Goal: Task Accomplishment & Management: Manage account settings

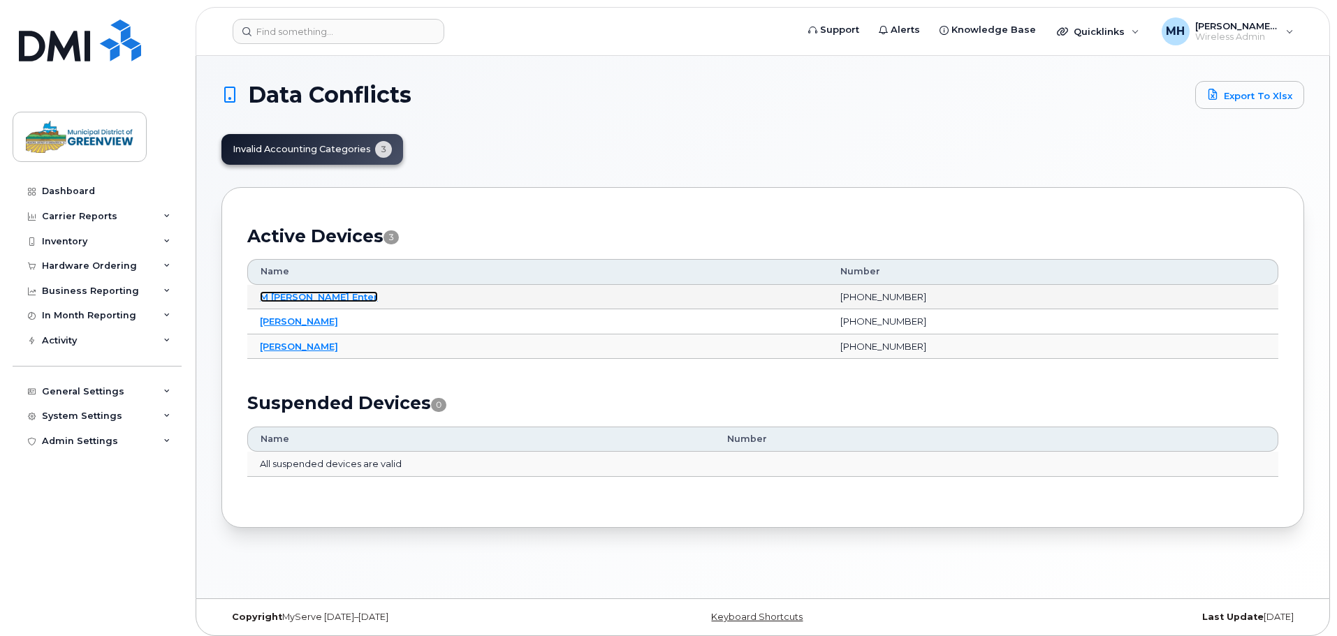
click at [283, 298] on link "M [PERSON_NAME] Enter" at bounding box center [319, 296] width 118 height 11
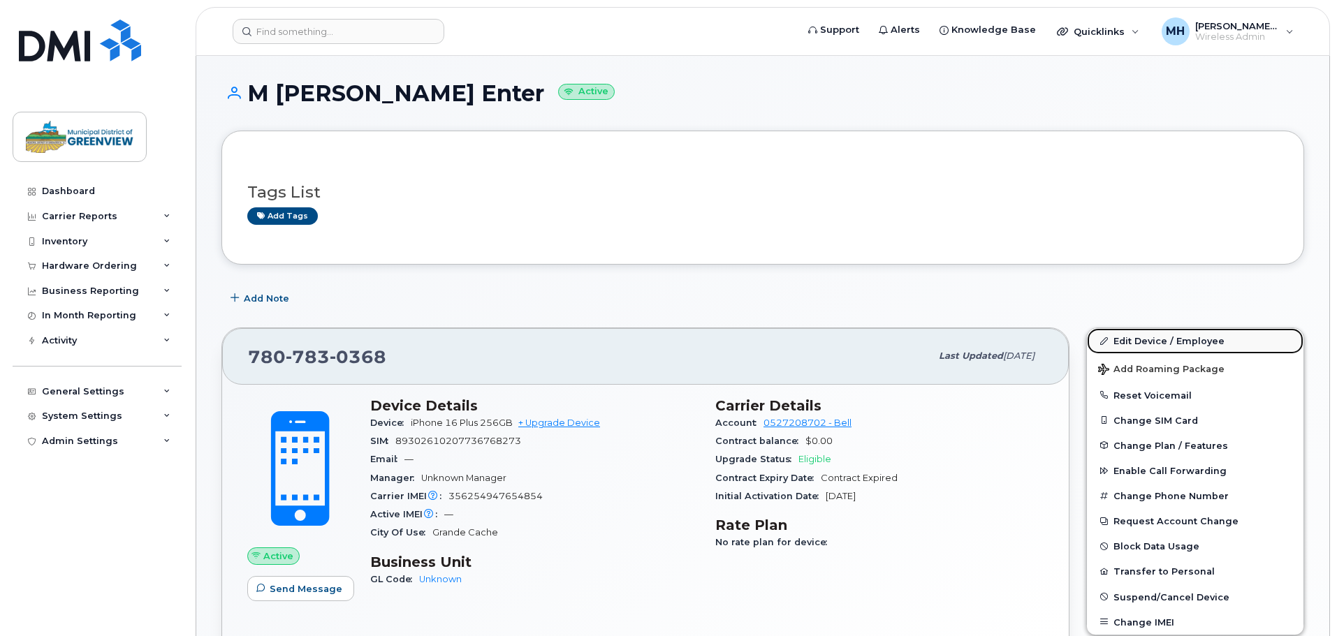
click at [1136, 342] on link "Edit Device / Employee" at bounding box center [1195, 340] width 217 height 25
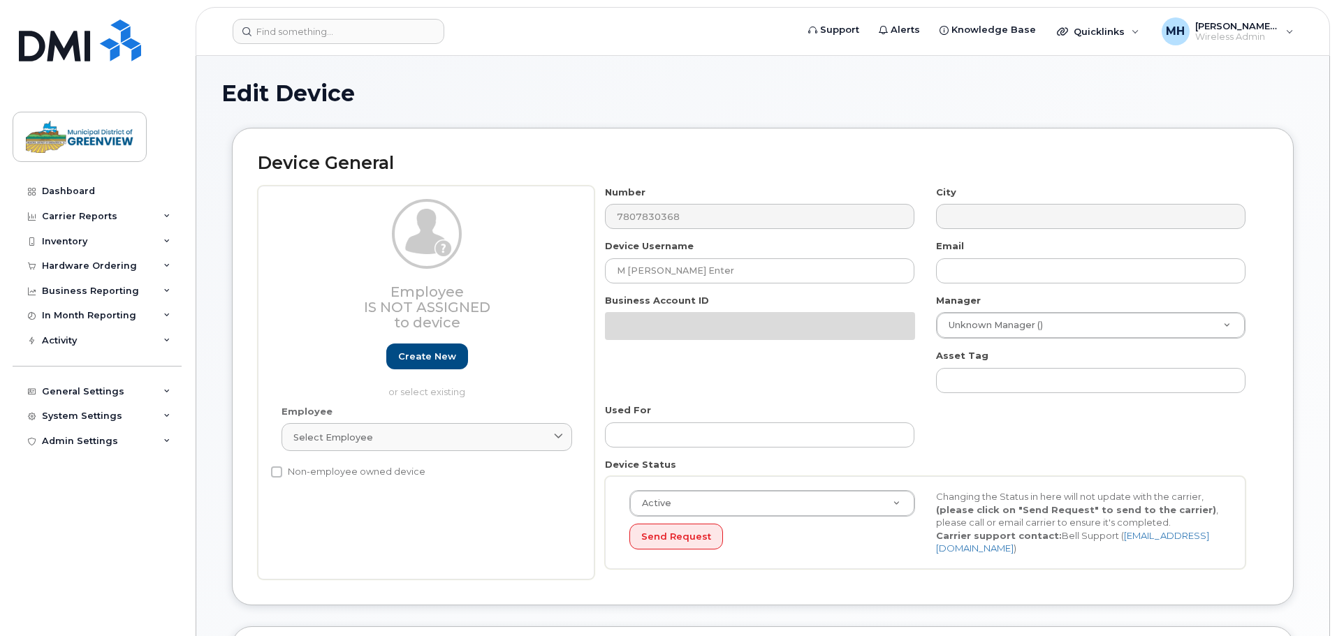
select select "3666137"
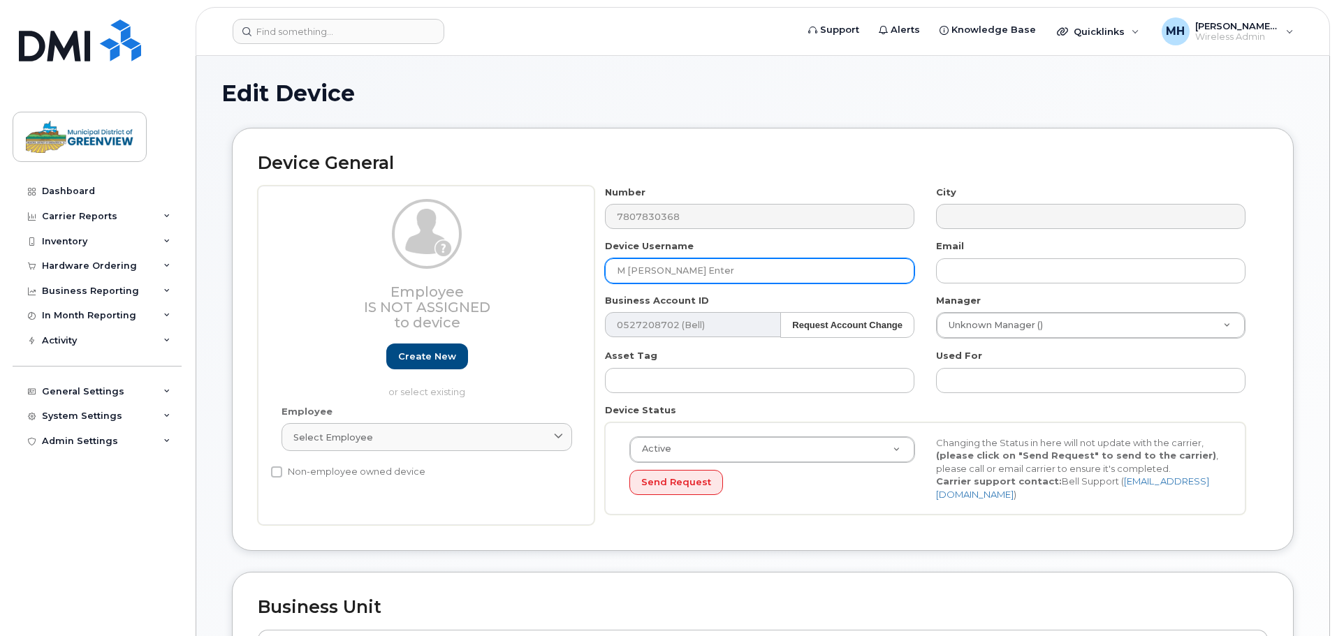
click at [631, 270] on input "M Ichael Enter" at bounding box center [759, 270] width 309 height 25
type input "Michael Enter"
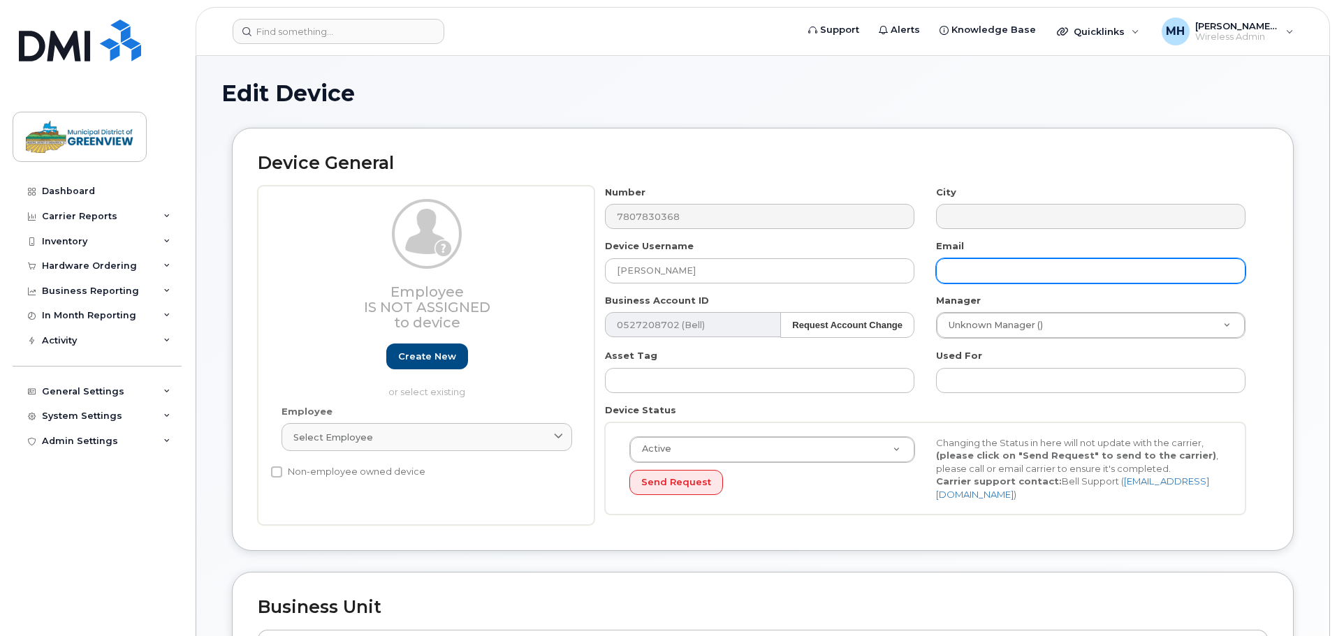
click at [993, 277] on input "text" at bounding box center [1090, 270] width 309 height 25
paste input "Michael.Enter@mdgreenview.ab.ca"
type input "Michael.Enter@mdgreenview.ab.ca"
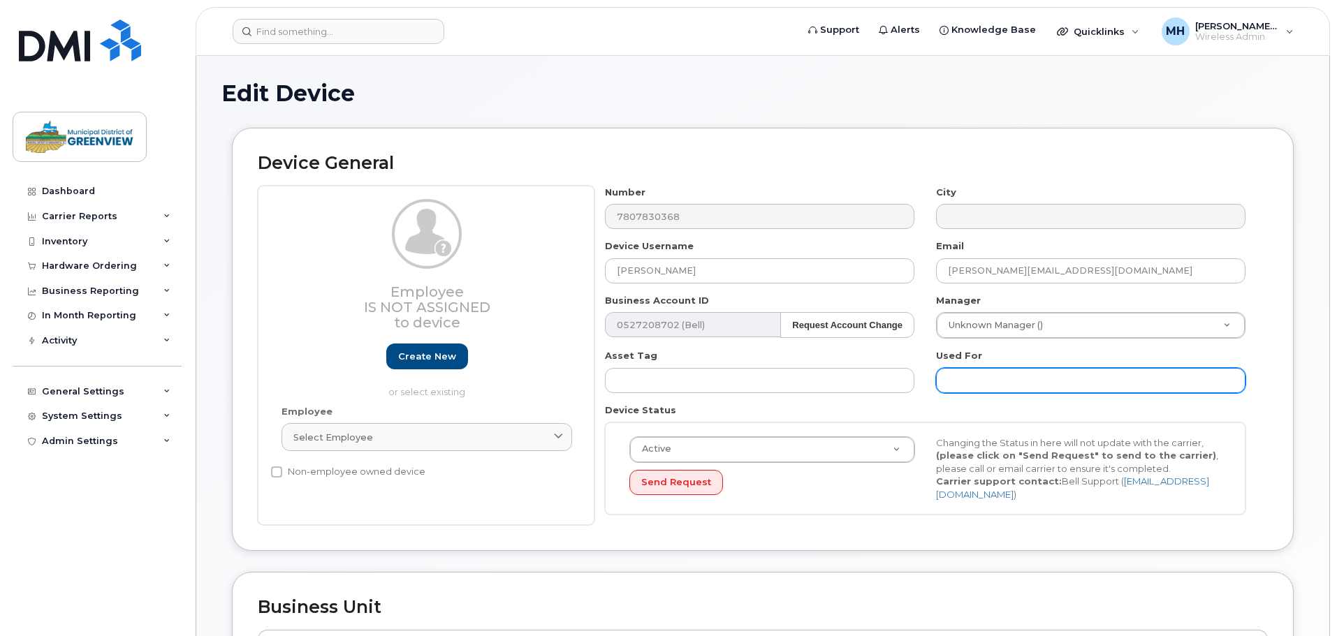
click at [1006, 379] on input "text" at bounding box center [1090, 380] width 309 height 25
paste input "Facilities Maintenance Technician"
type input "Facilities Maintenance Technician"
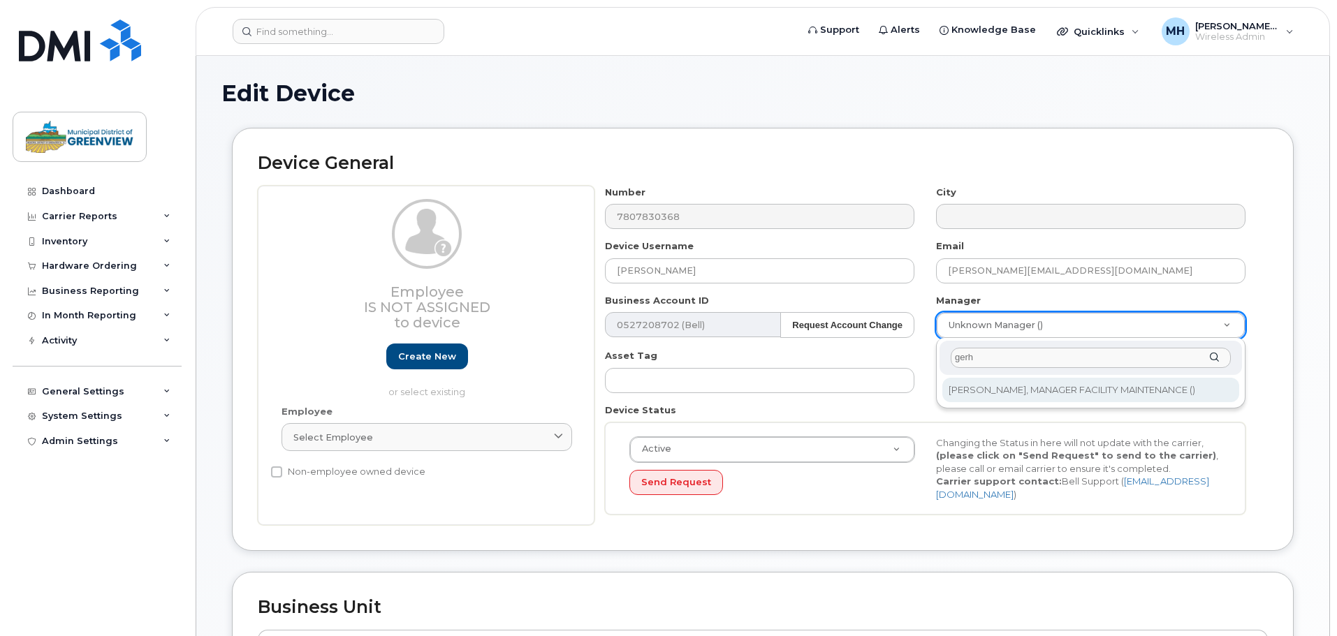
type input "gerh"
type input "1329151"
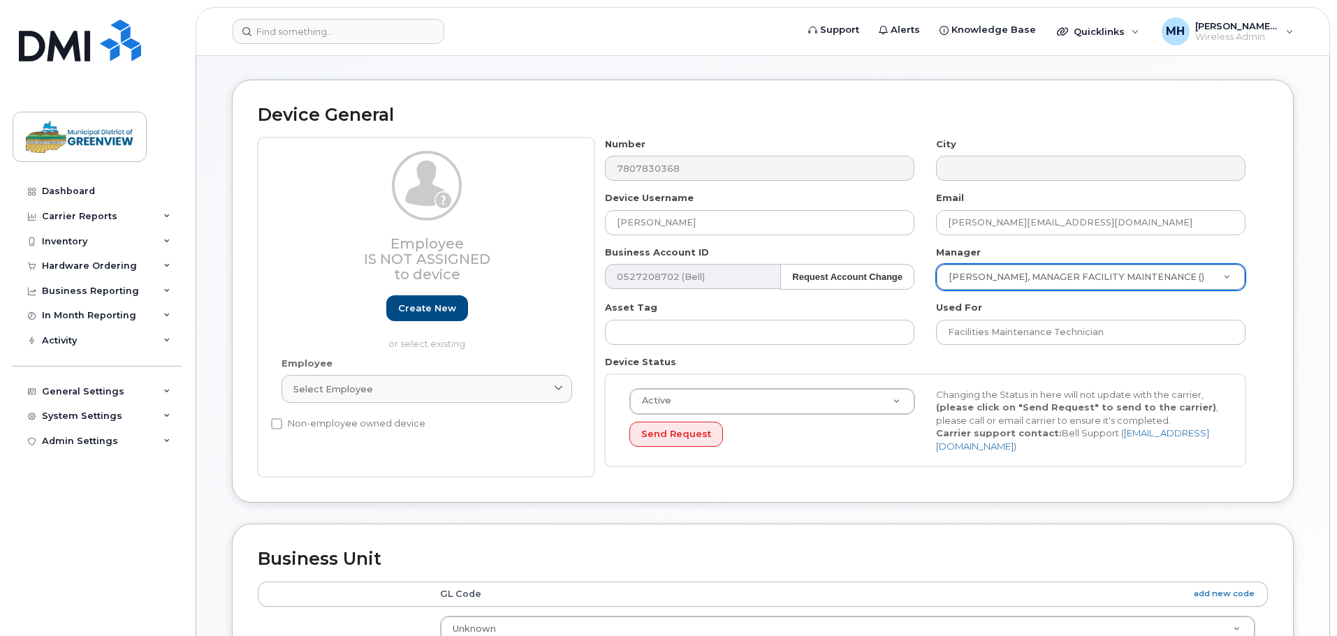
scroll to position [279, 0]
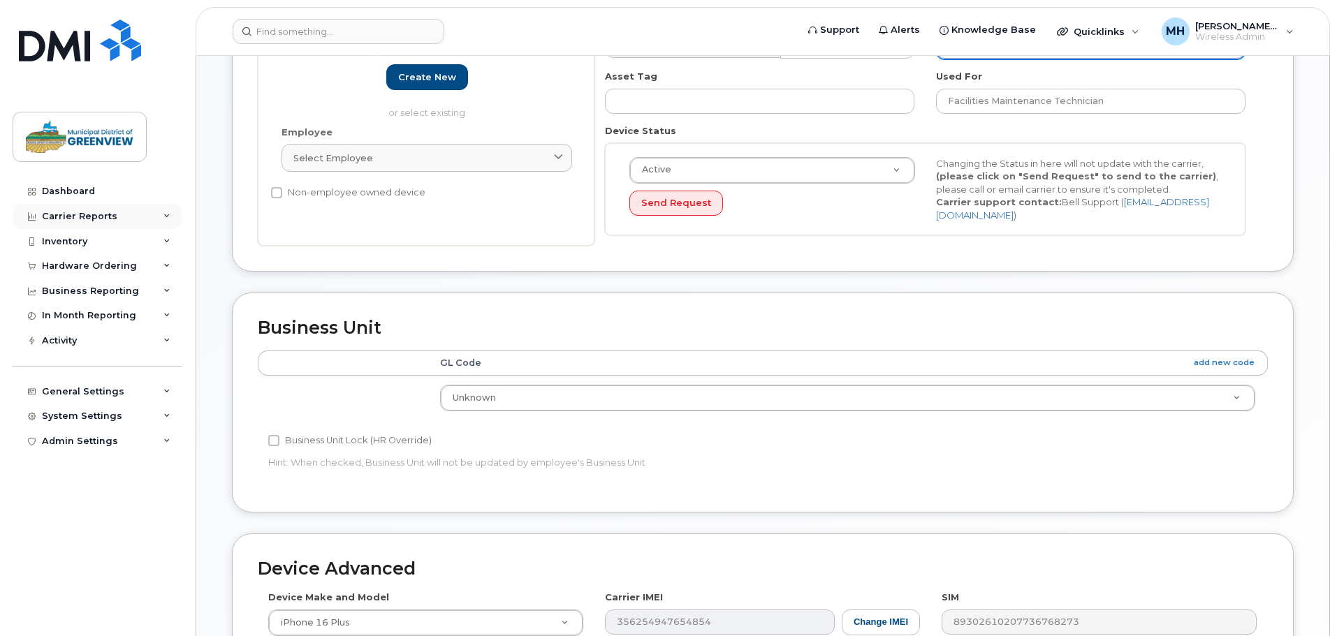
click at [170, 211] on div "Carrier Reports" at bounding box center [97, 216] width 169 height 25
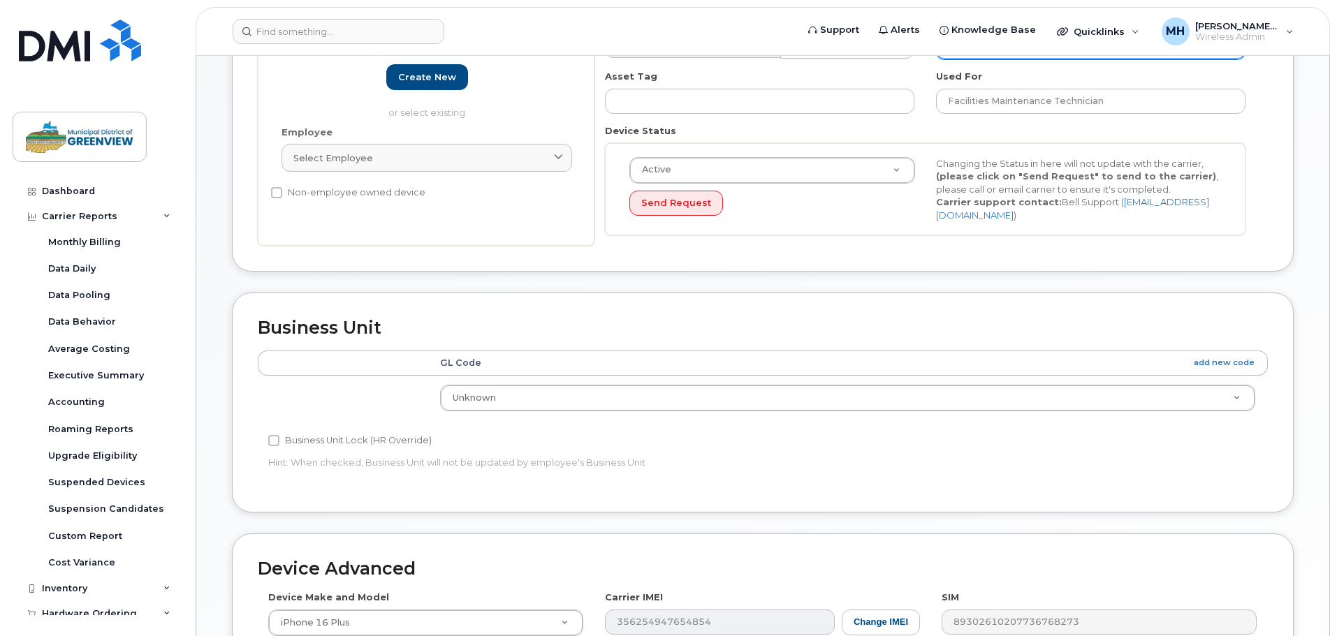
click at [497, 359] on th "GL Code add new code" at bounding box center [847, 363] width 840 height 25
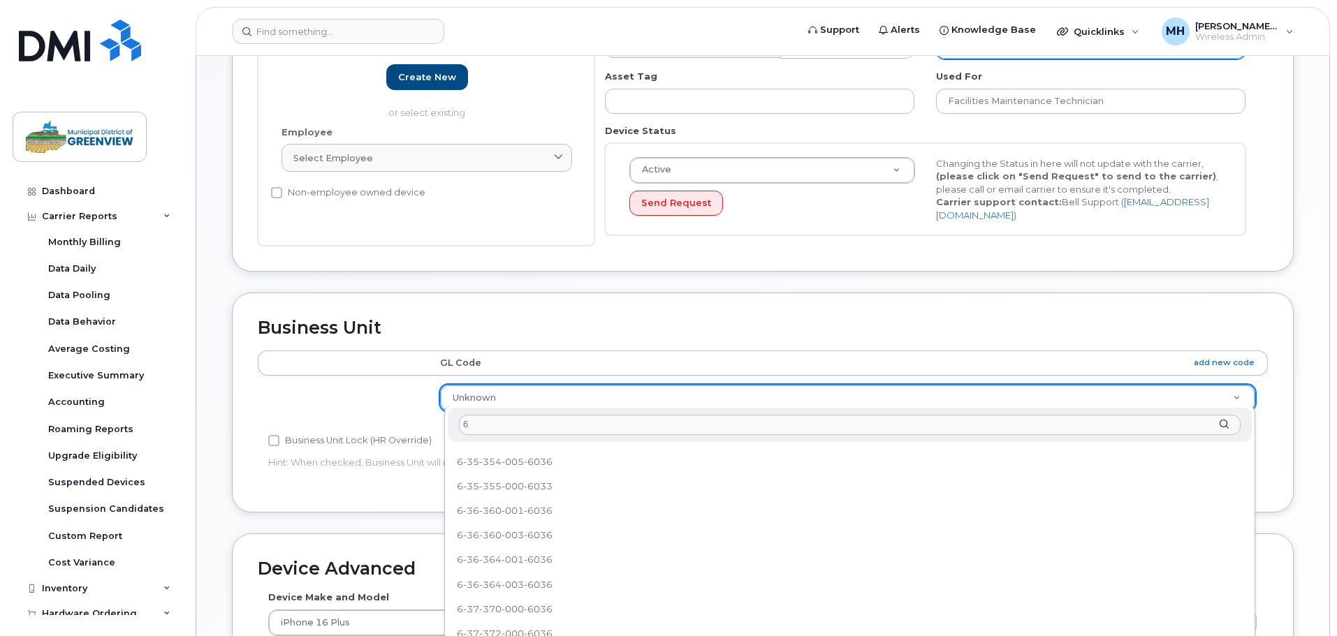
scroll to position [0, 0]
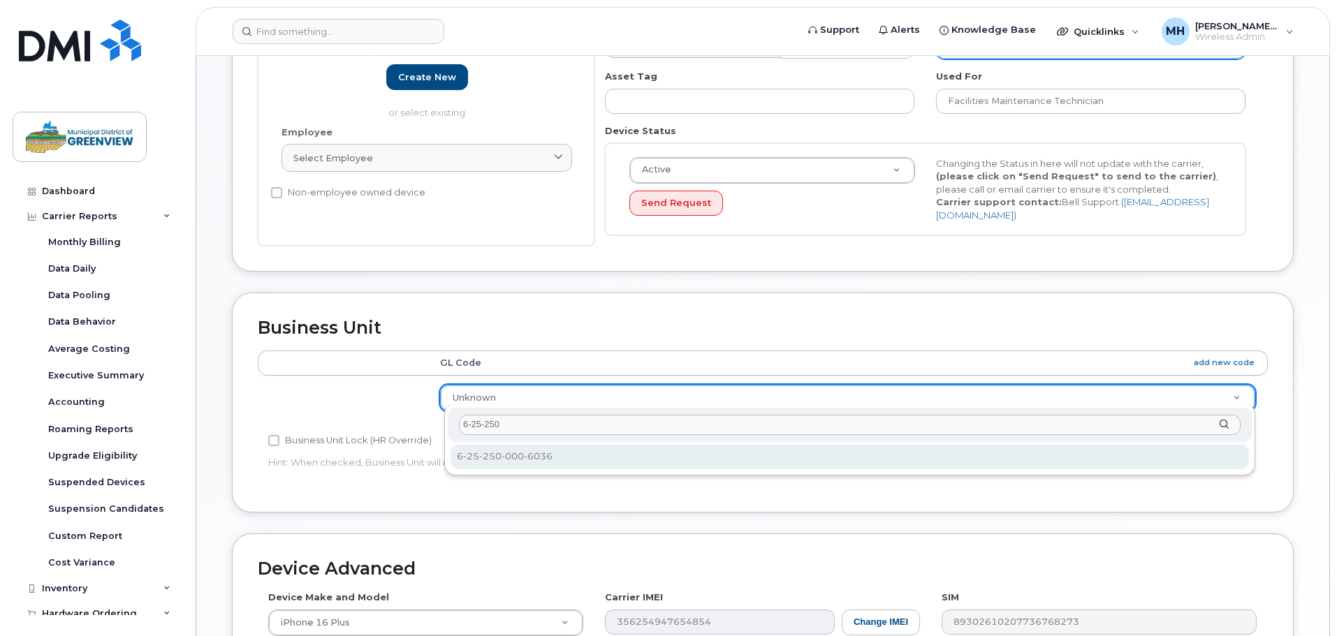
type input "6-25-250"
select select "3666152"
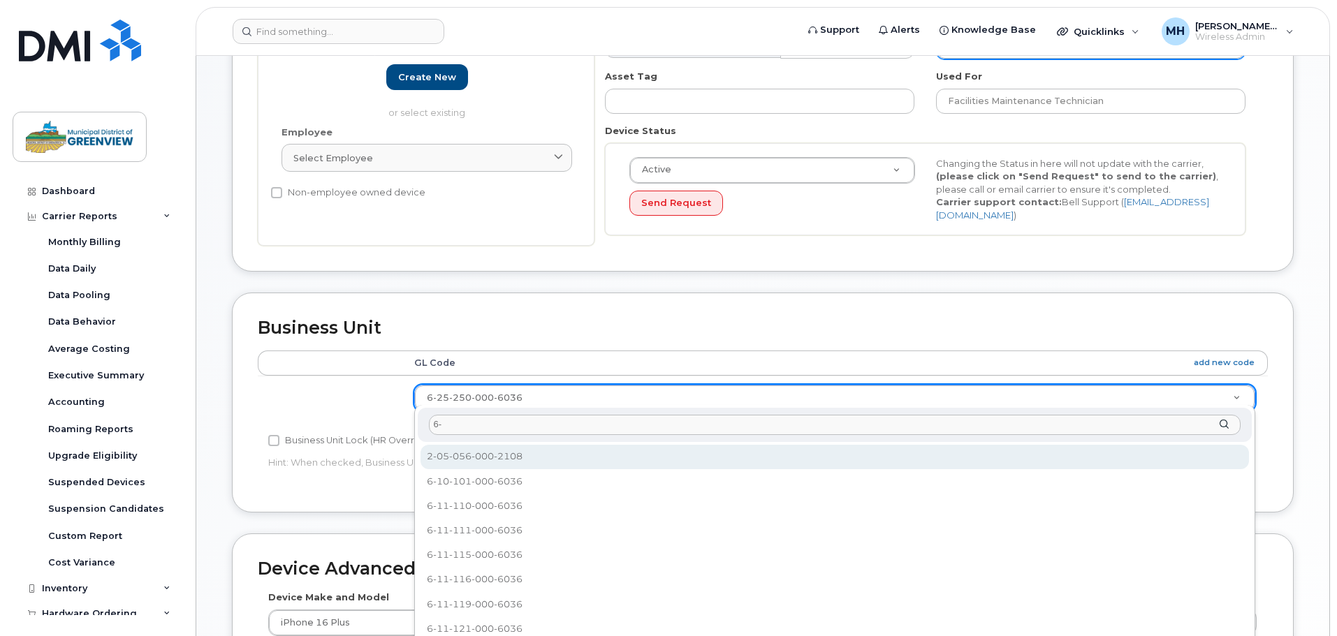
type input "6"
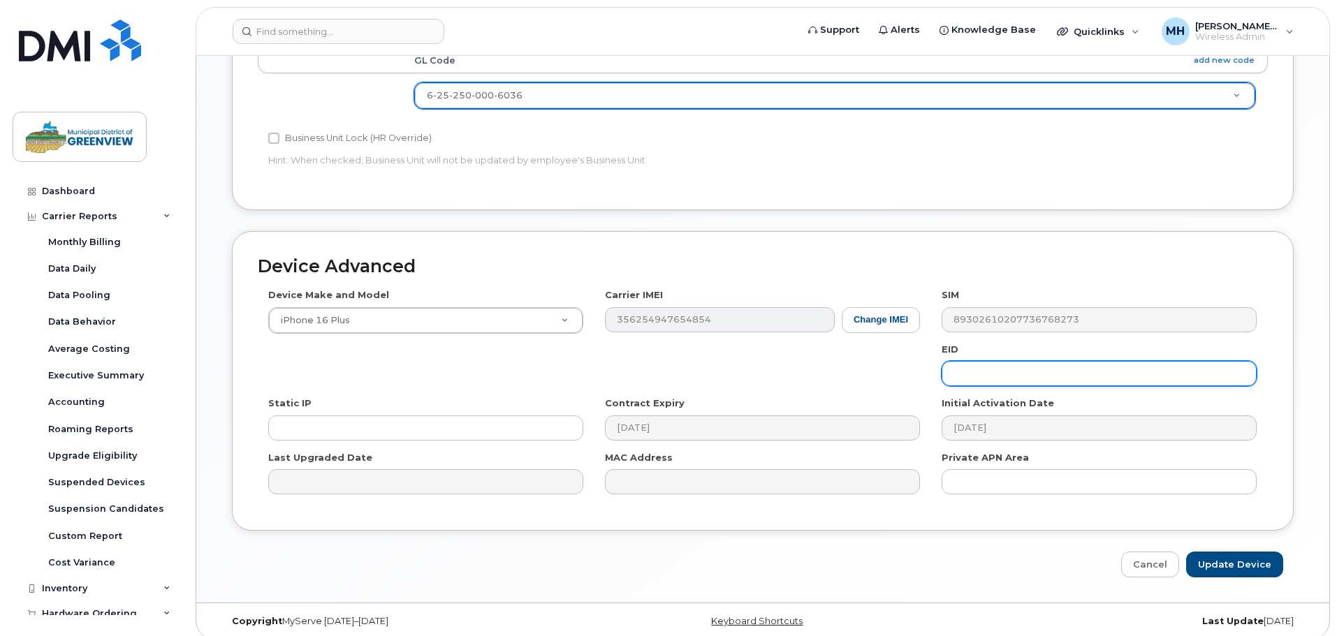
scroll to position [587, 0]
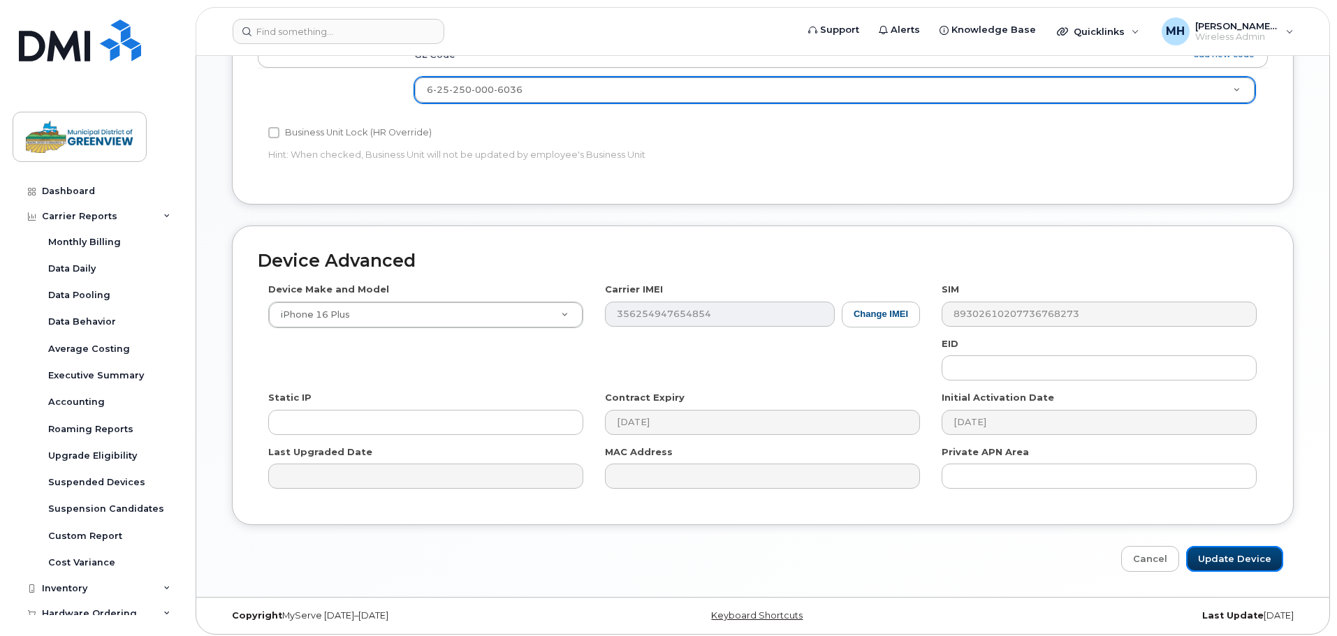
drag, startPoint x: 1266, startPoint y: 563, endPoint x: 260, endPoint y: 323, distance: 1033.9
click at [1266, 563] on input "Update Device" at bounding box center [1234, 559] width 97 height 26
type input "Saving..."
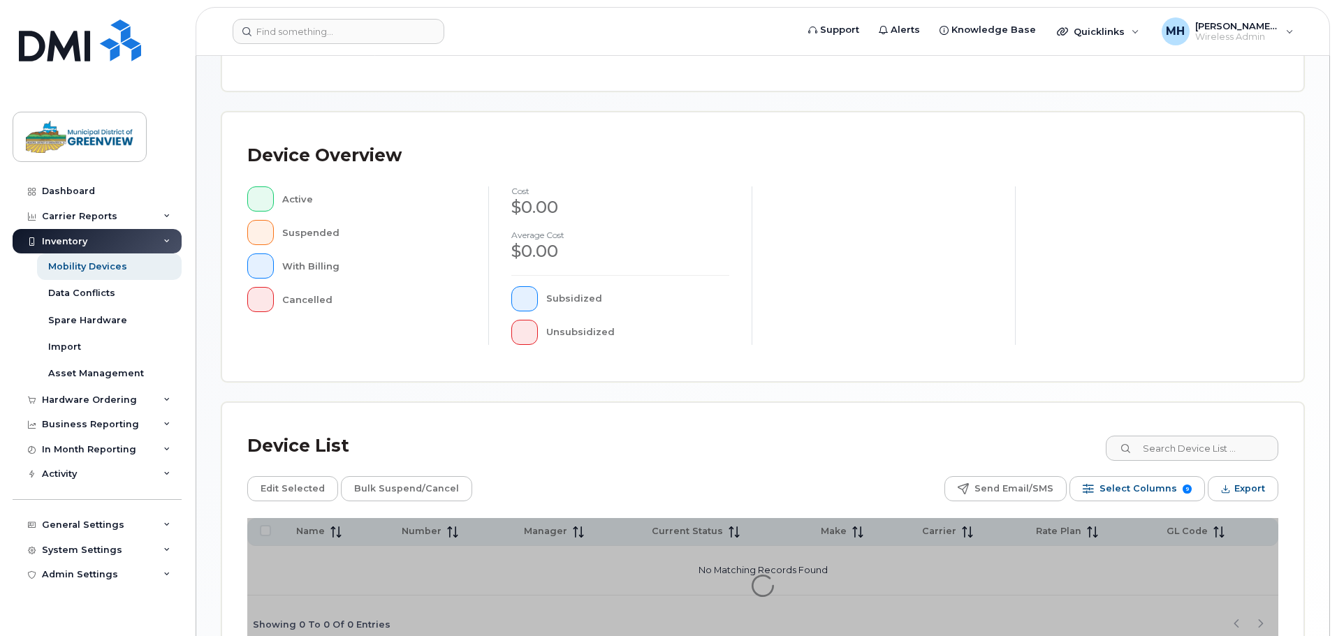
scroll to position [279, 0]
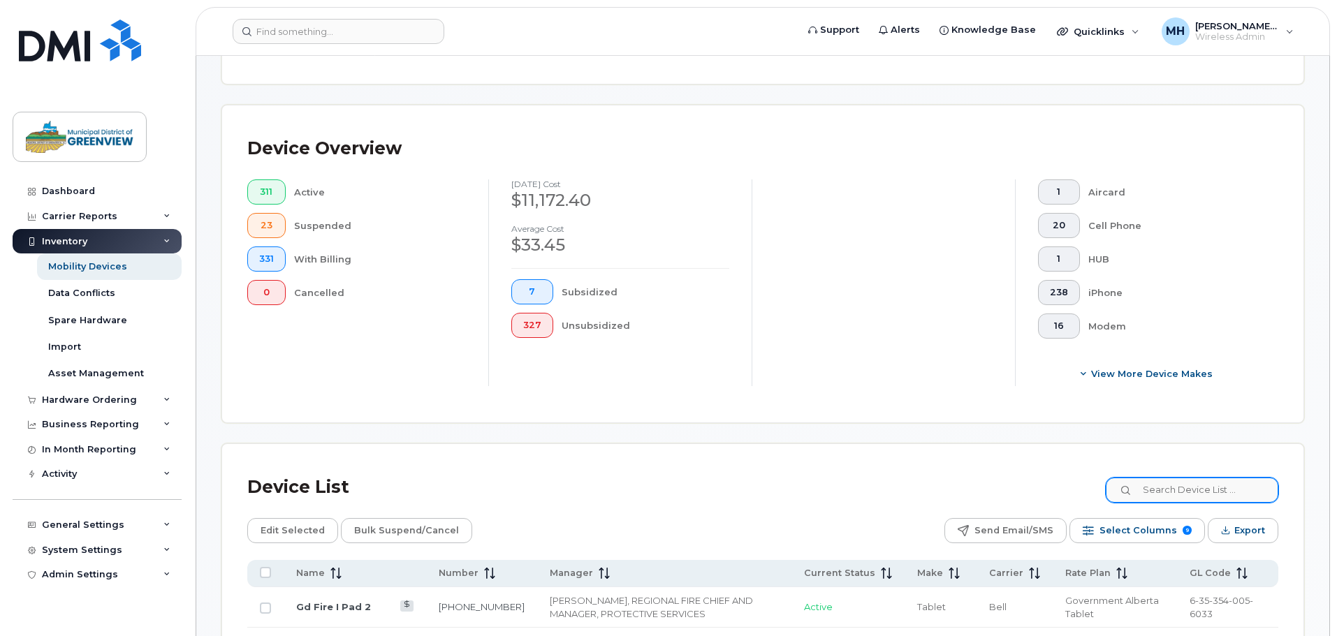
scroll to position [304, 0]
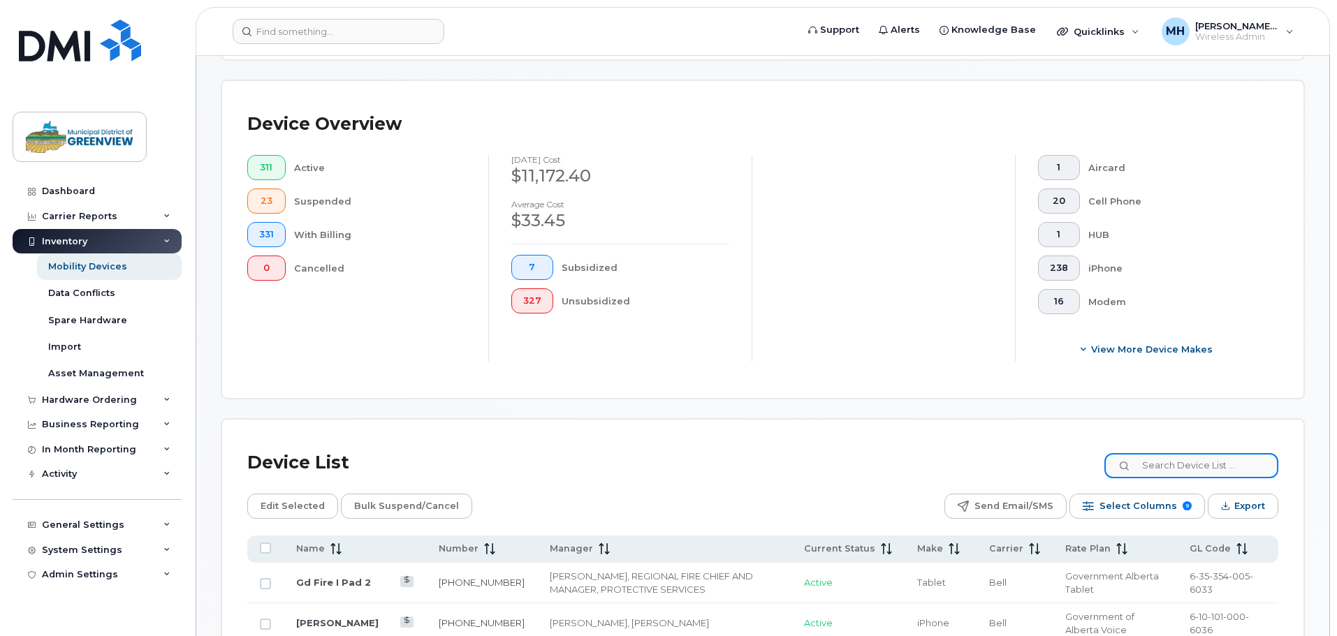
click at [1195, 453] on input at bounding box center [1191, 465] width 174 height 25
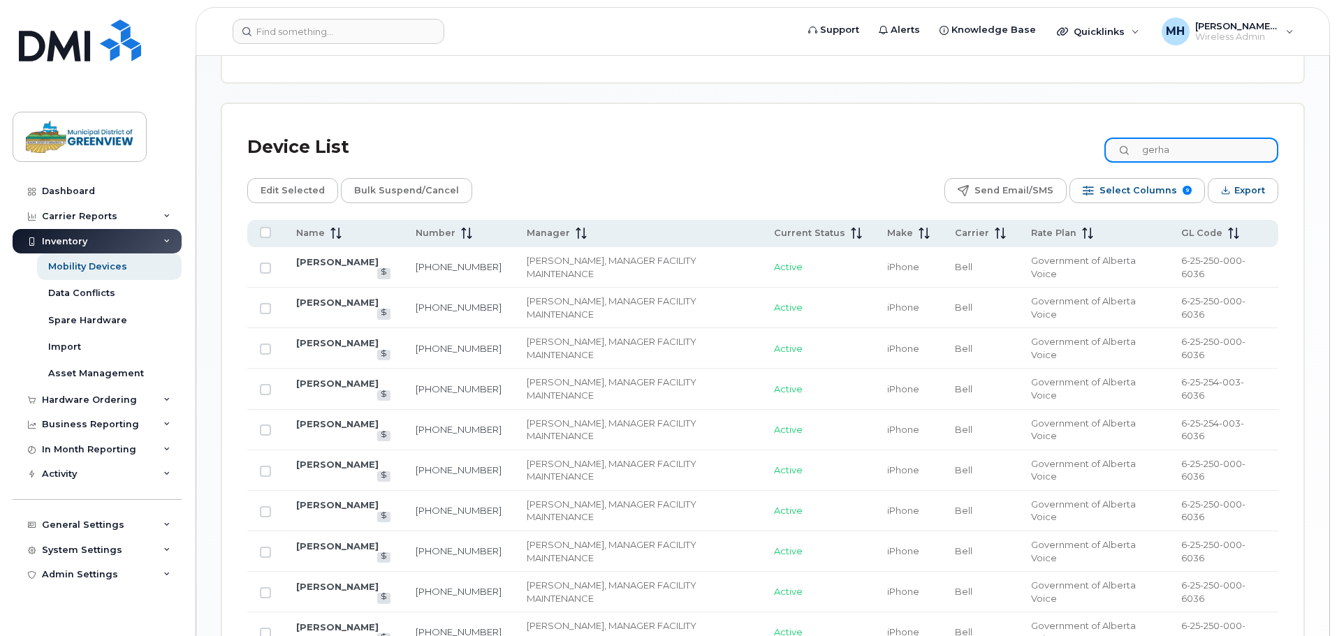
scroll to position [618, 0]
type input "g"
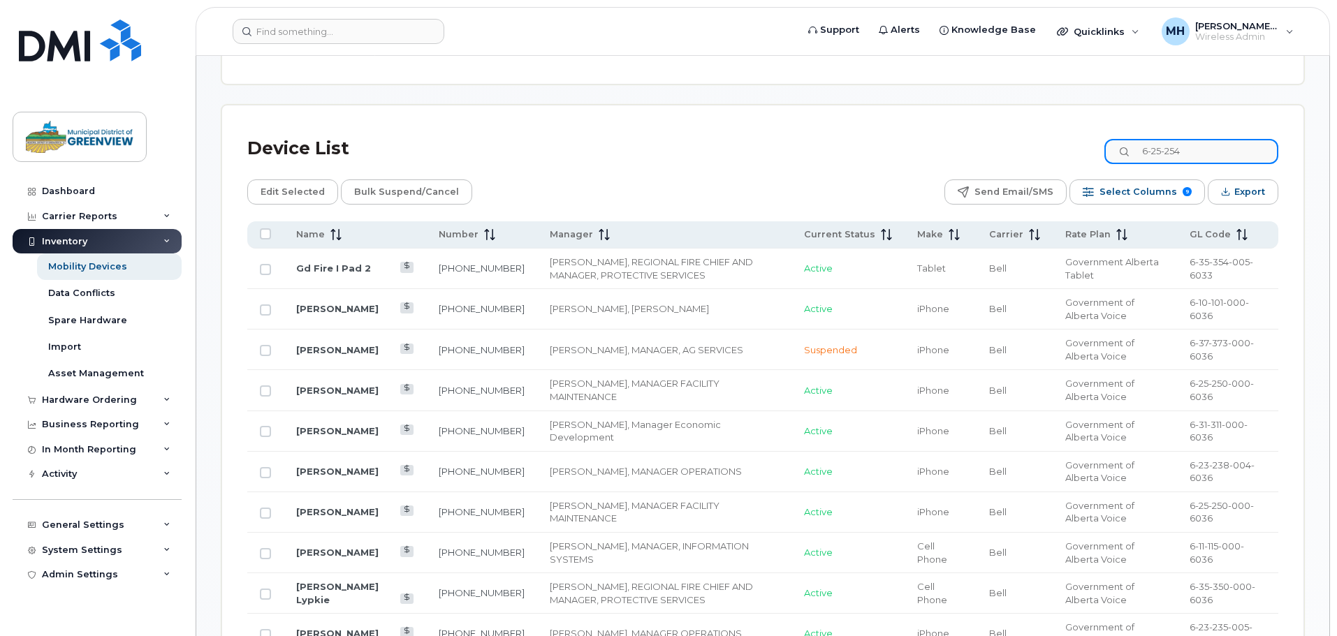
scroll to position [397, 0]
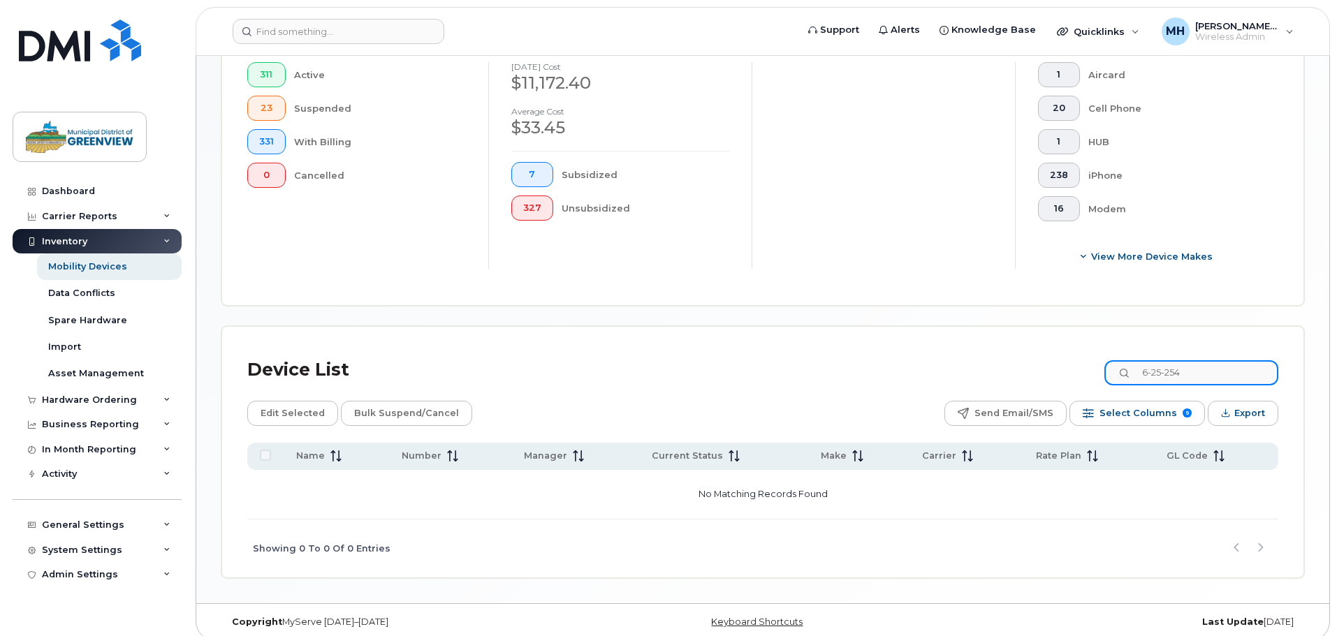
drag, startPoint x: 1213, startPoint y: 358, endPoint x: 973, endPoint y: 349, distance: 239.7
click at [975, 352] on div "Device List 6-25-254" at bounding box center [762, 370] width 1031 height 36
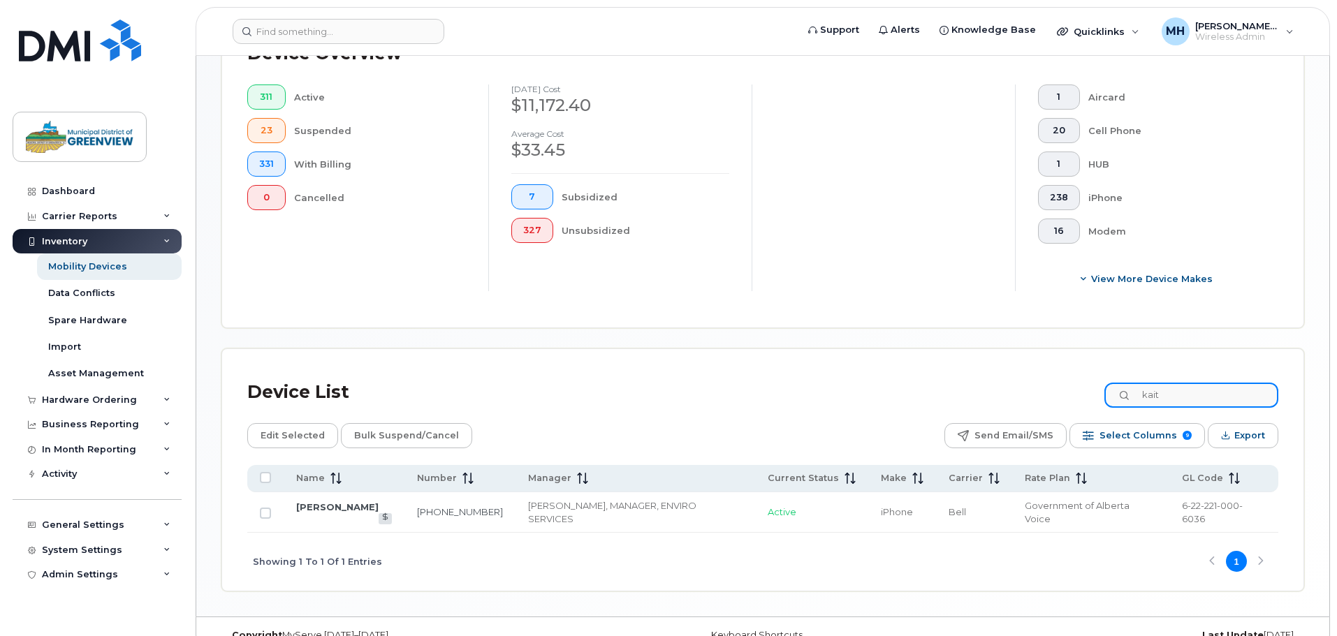
drag, startPoint x: 1187, startPoint y: 376, endPoint x: 814, endPoint y: 365, distance: 373.1
click at [1000, 374] on div "Device List kait" at bounding box center [762, 392] width 1031 height 36
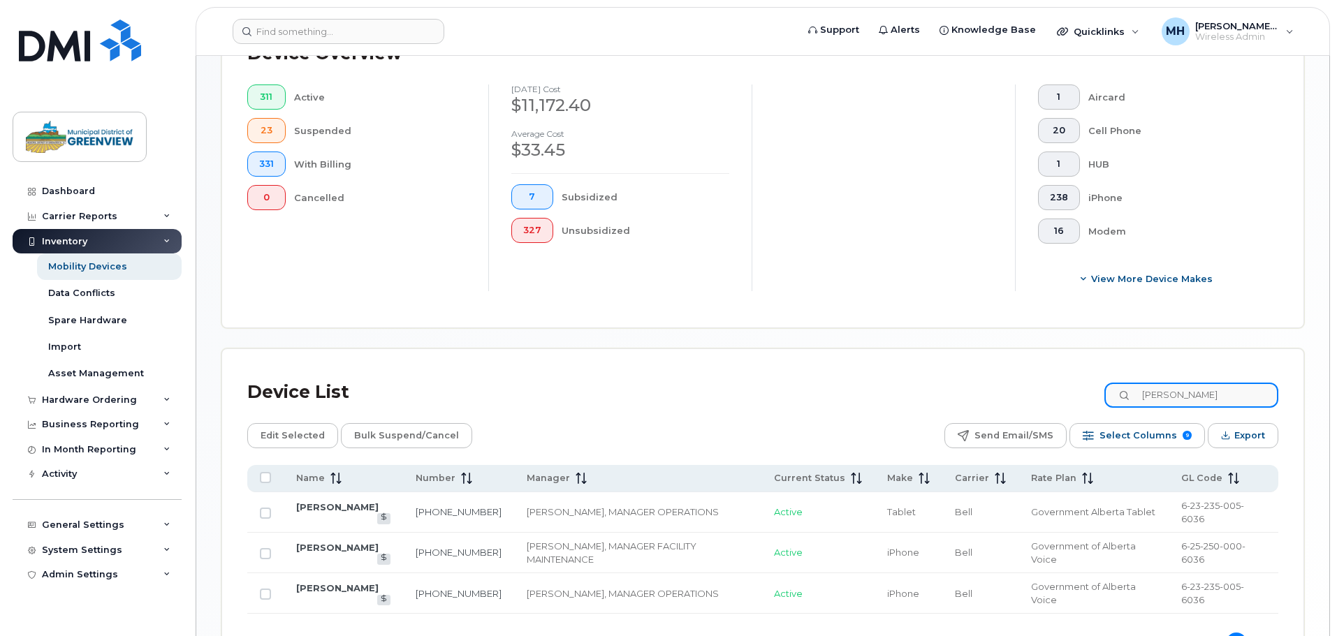
scroll to position [469, 0]
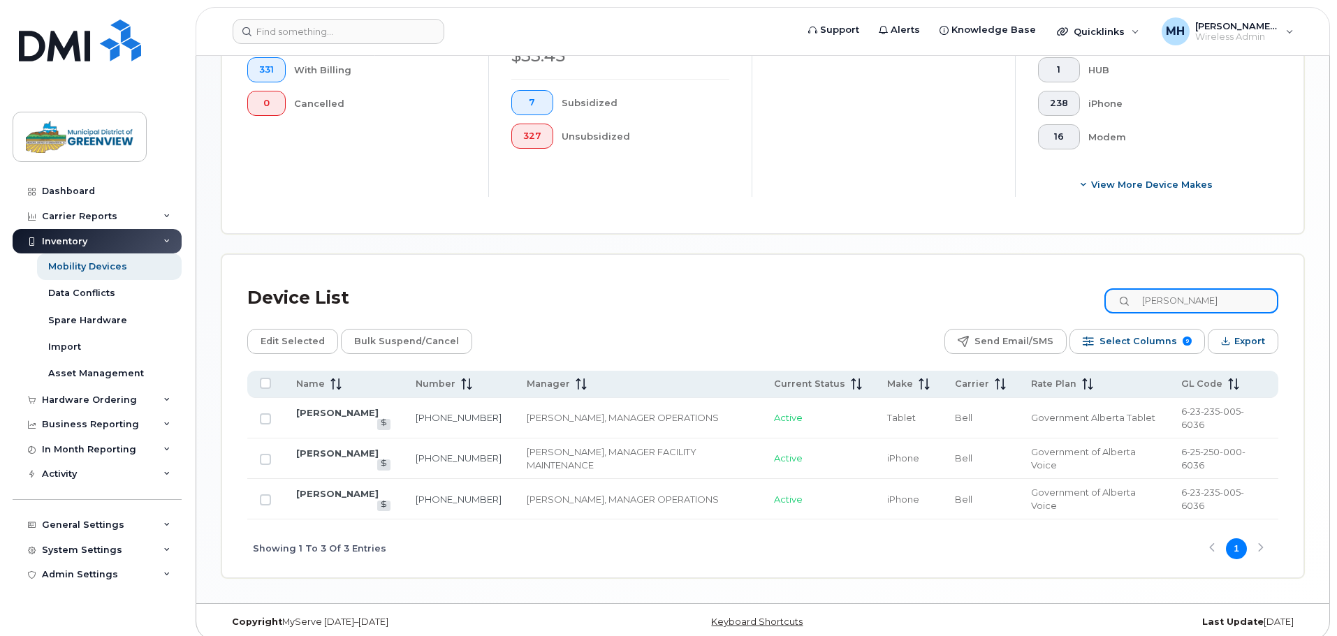
drag, startPoint x: 1212, startPoint y: 288, endPoint x: 845, endPoint y: 277, distance: 366.9
click at [868, 280] on div "Device List robert" at bounding box center [762, 298] width 1031 height 36
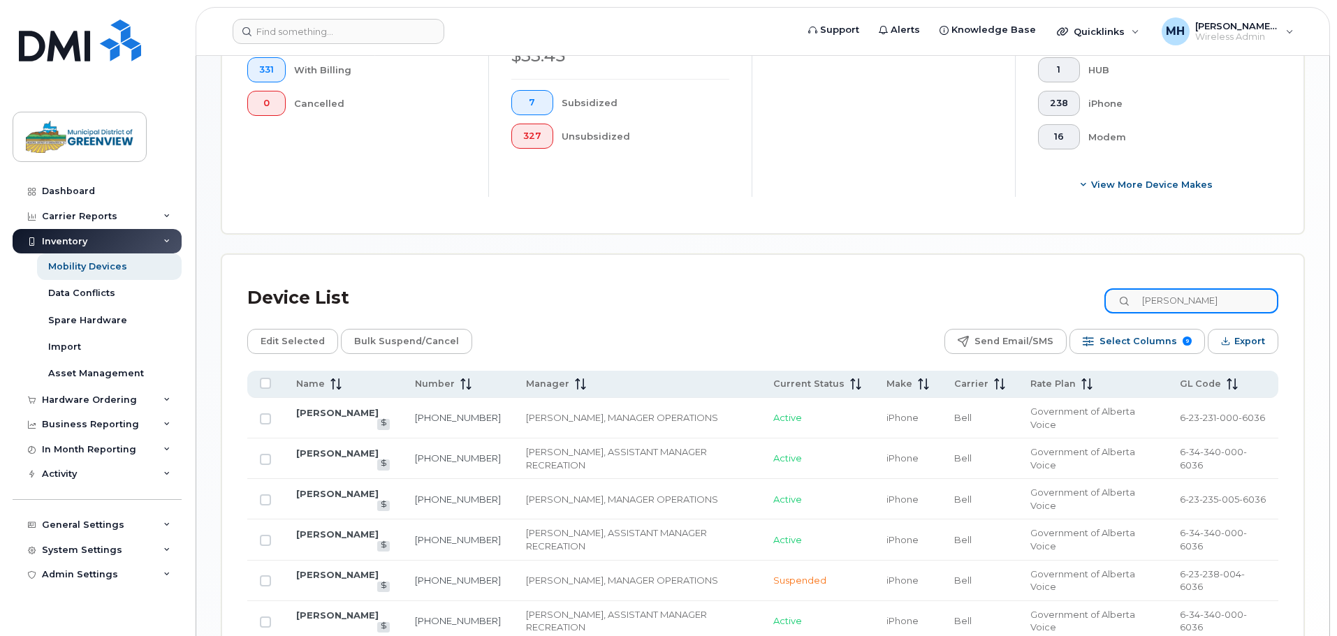
scroll to position [590, 0]
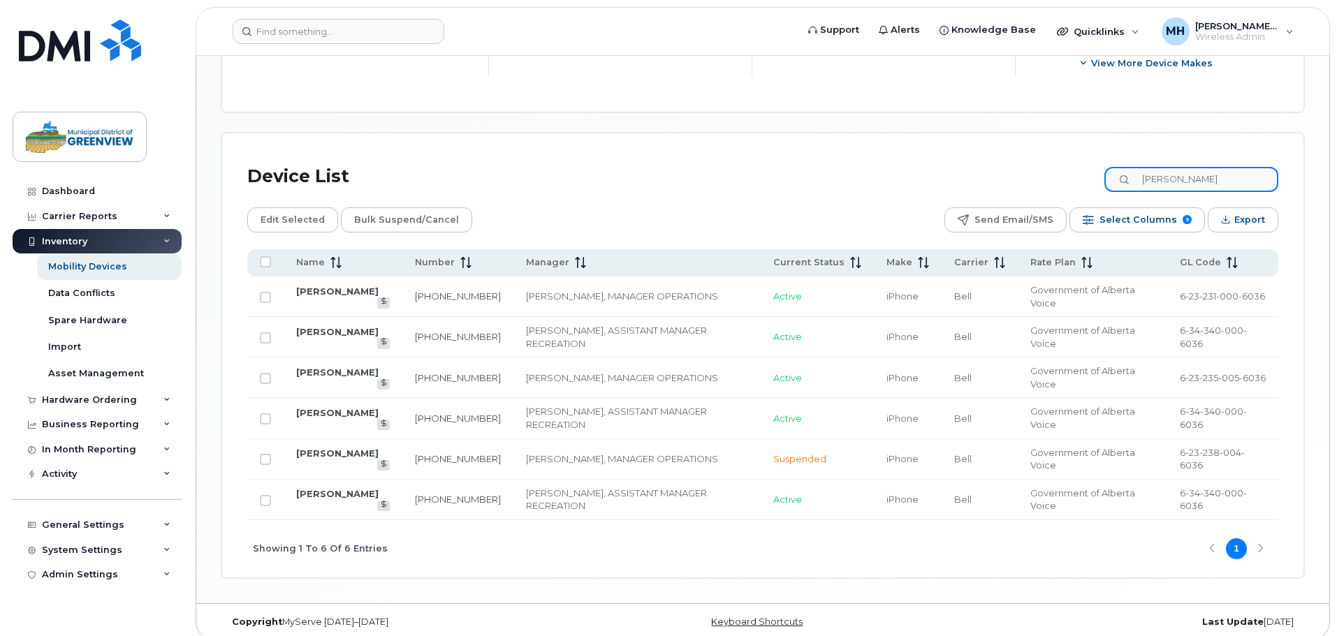
type input "jason"
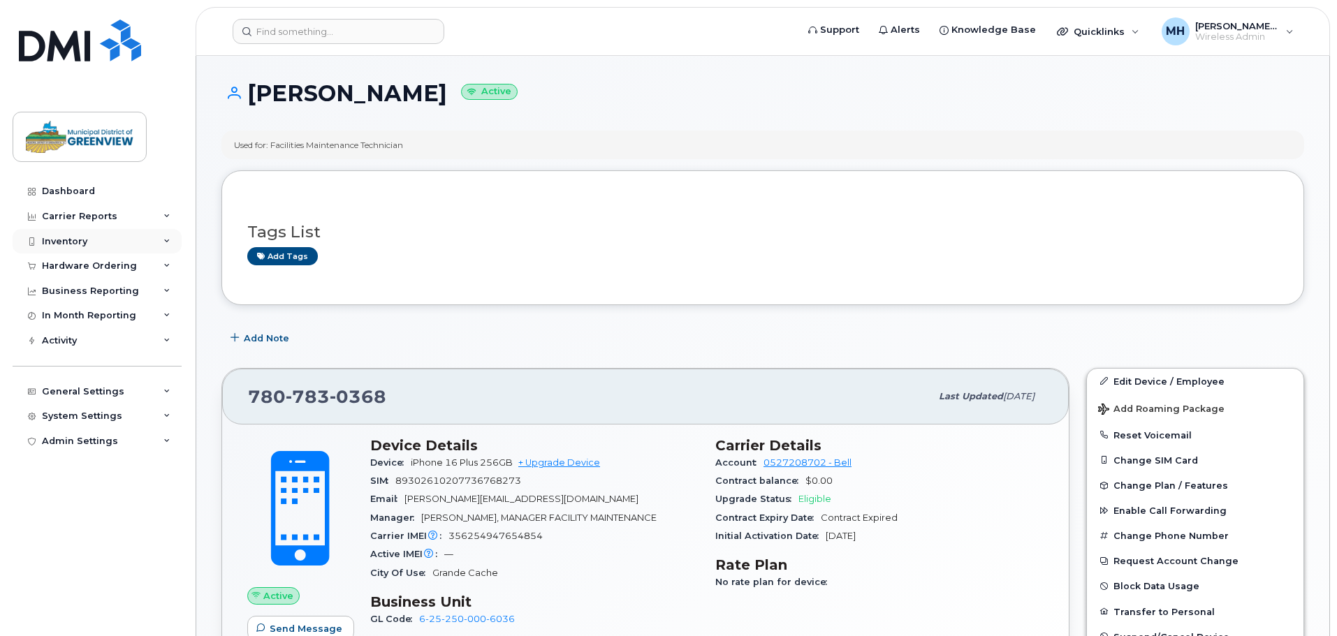
click at [105, 247] on div "Inventory" at bounding box center [97, 241] width 169 height 25
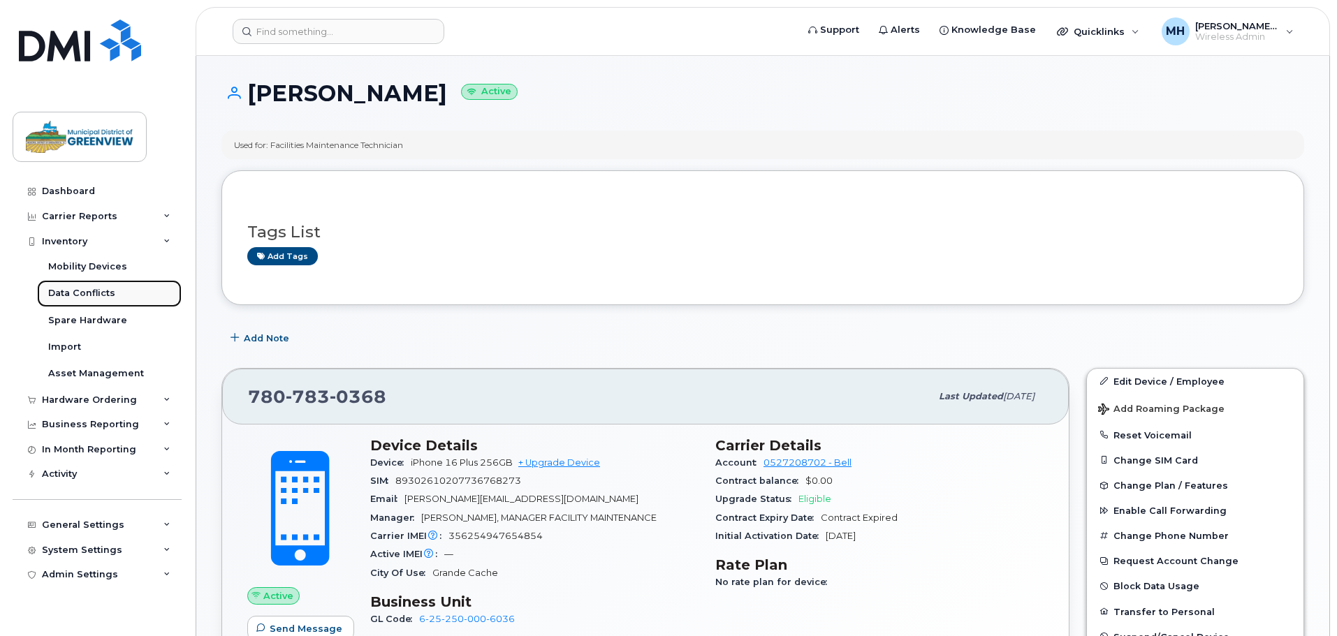
click at [111, 288] on div "Data Conflicts" at bounding box center [81, 293] width 67 height 13
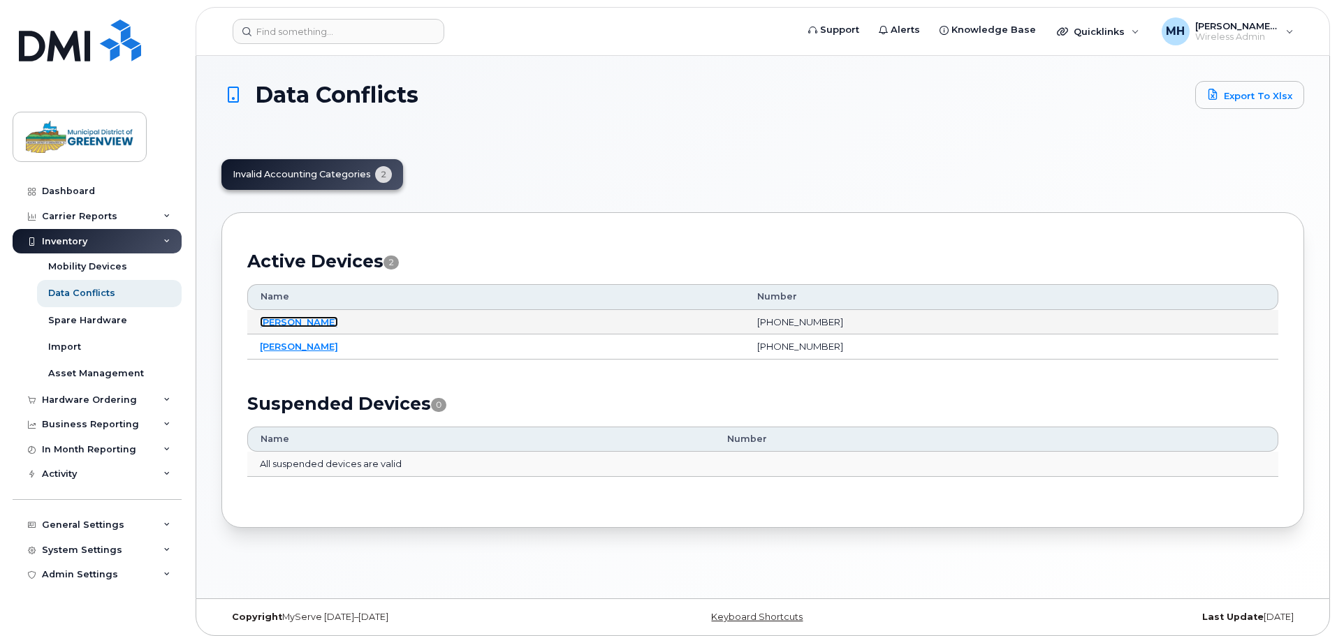
click at [319, 323] on link "[PERSON_NAME]" at bounding box center [299, 321] width 78 height 11
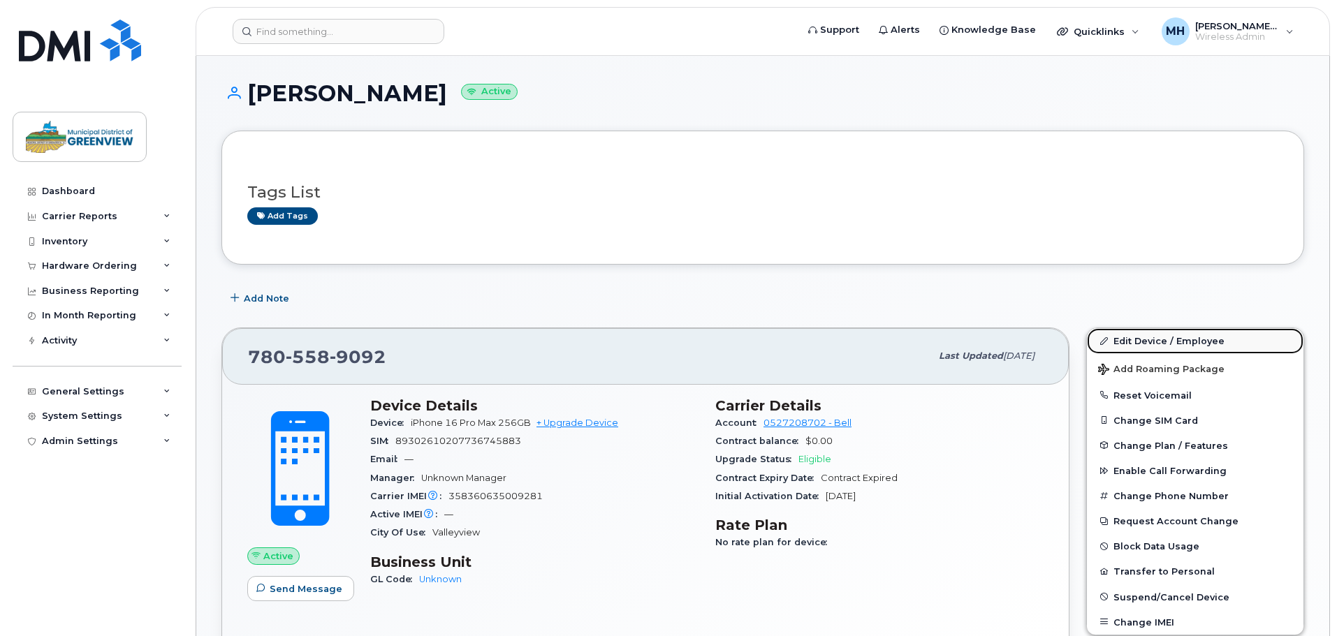
click at [1192, 330] on link "Edit Device / Employee" at bounding box center [1195, 340] width 217 height 25
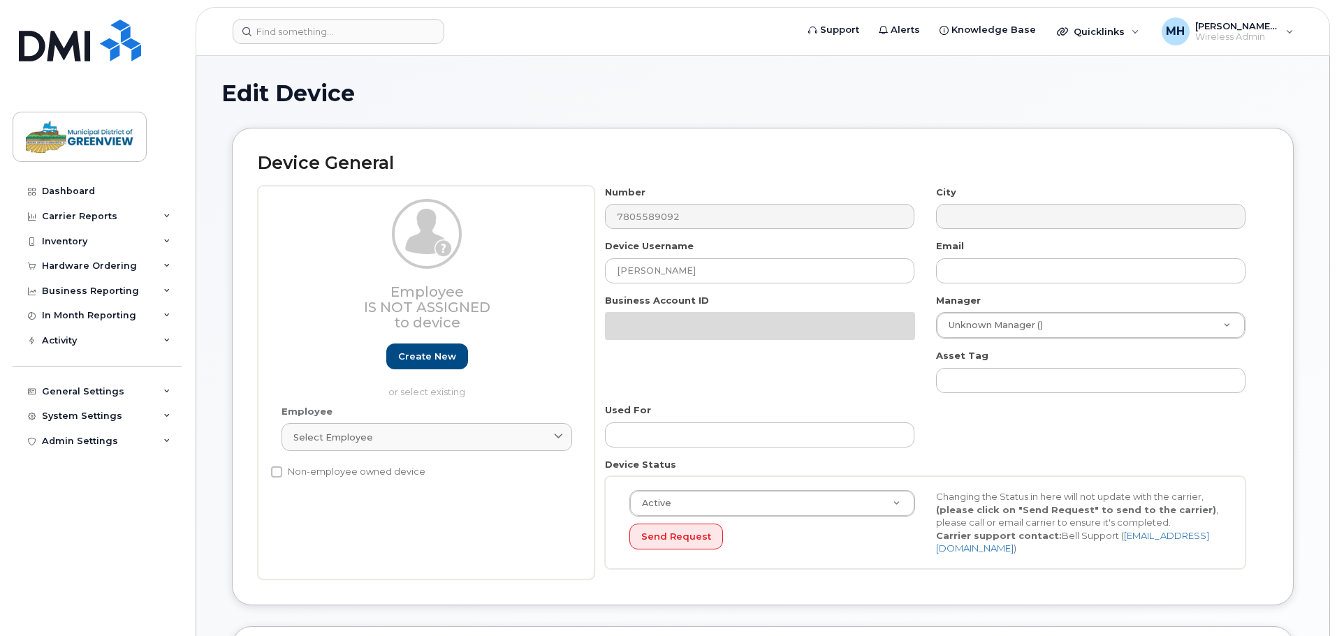
select select "3666137"
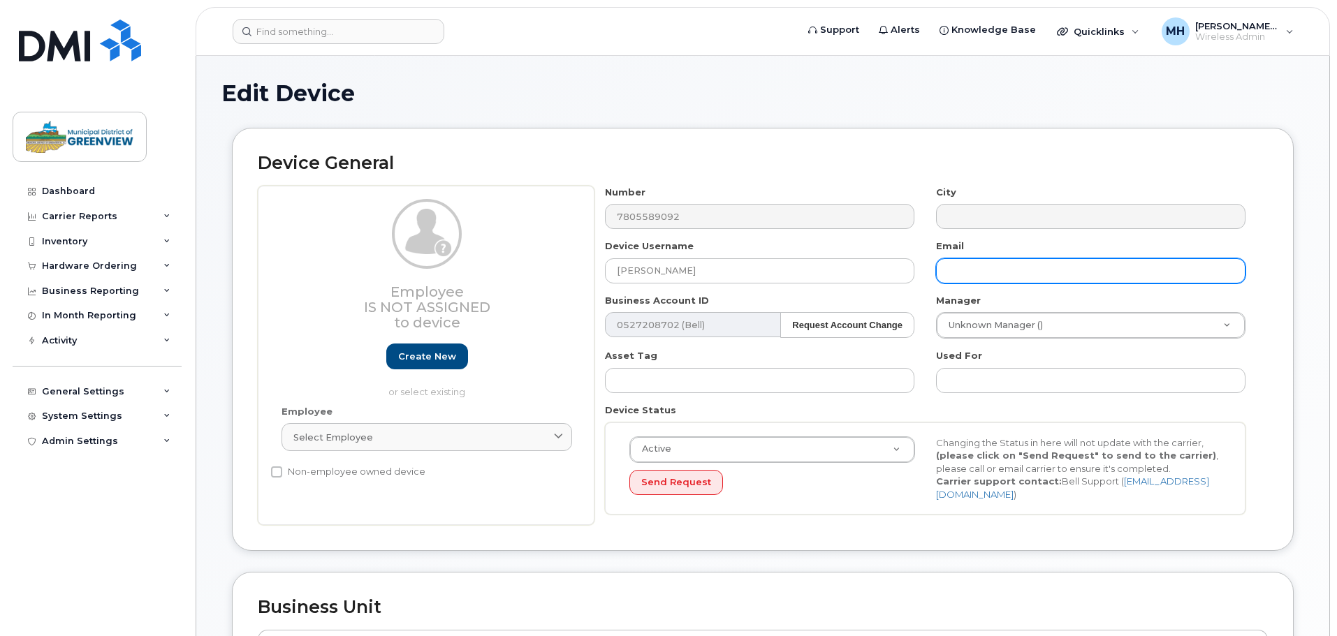
click at [982, 271] on input "text" at bounding box center [1090, 270] width 309 height 25
paste input "Myranda.Foubert@mdgreenview.ab.ca"
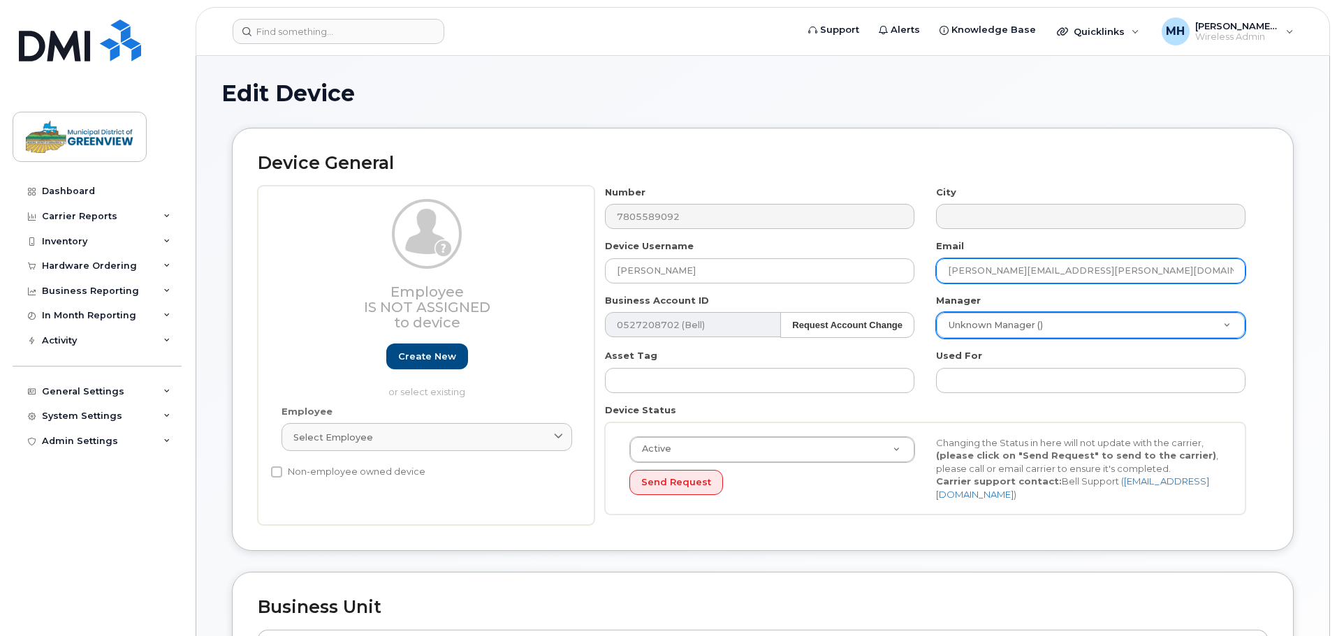
type input "Myranda.Foubert@mdgreenview.ab.ca"
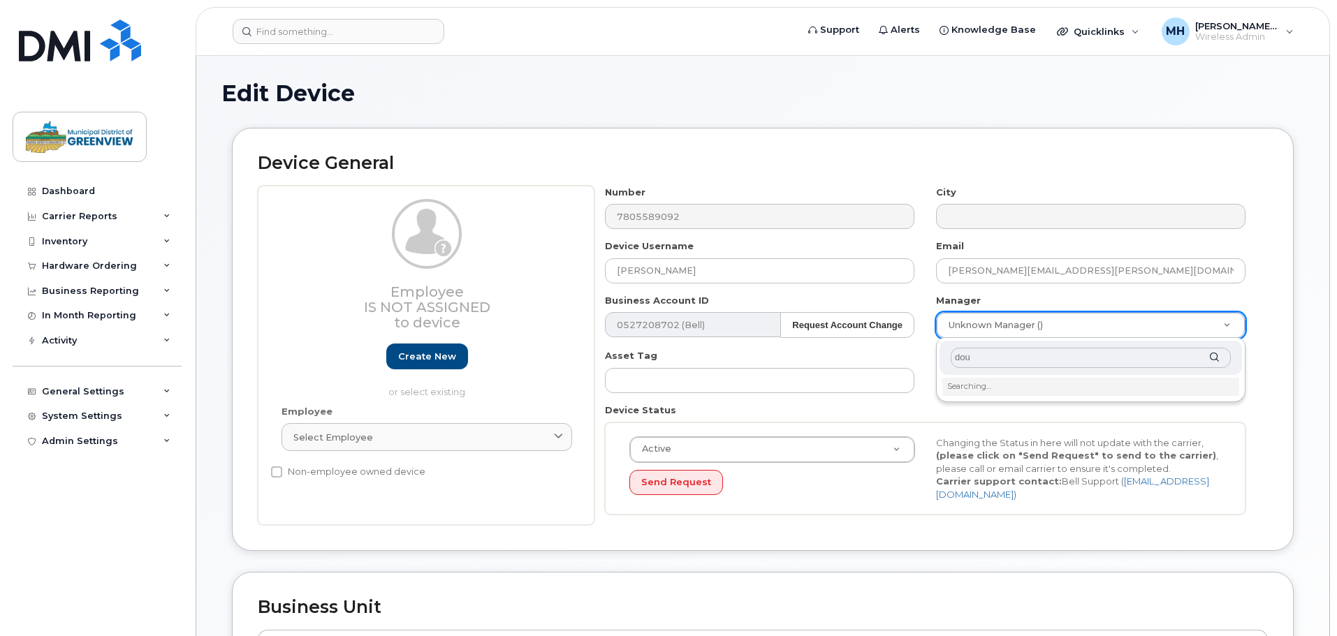
type input "doug"
type input "1329136"
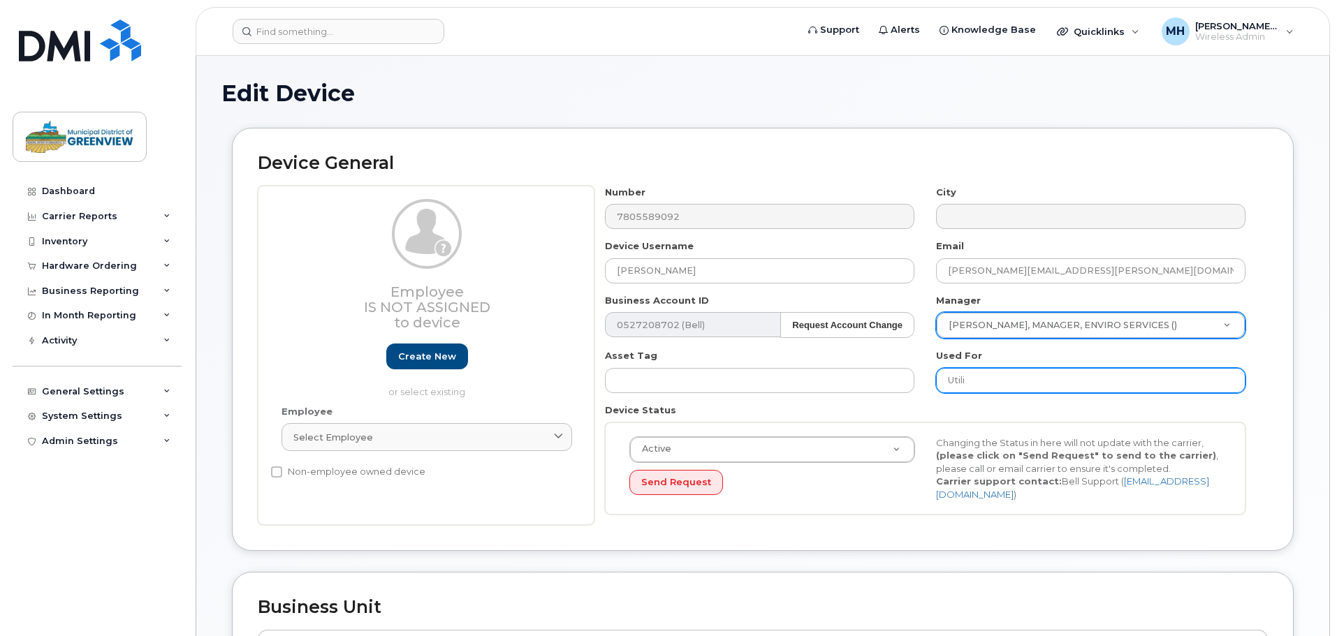
click at [1071, 378] on input "Utili" at bounding box center [1090, 380] width 309 height 25
click at [1088, 388] on input "Utility Operator Trainee" at bounding box center [1090, 380] width 309 height 25
type input "Utility Operator"
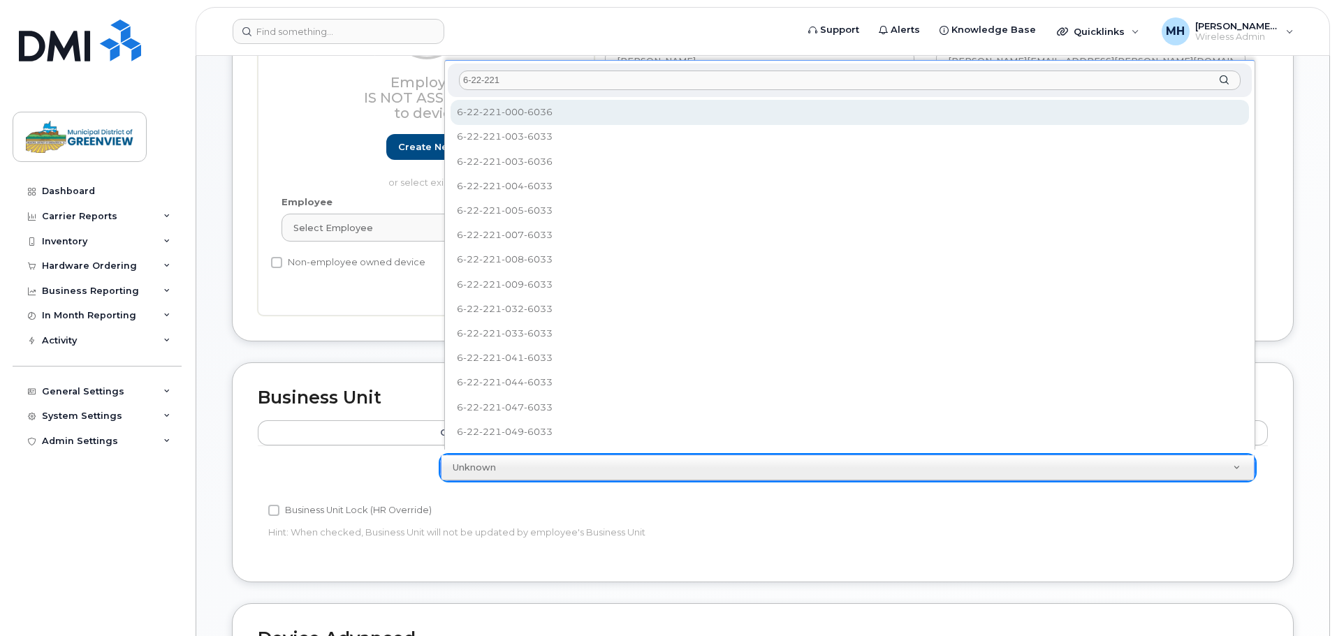
type input "6-22-221"
select select "3666144"
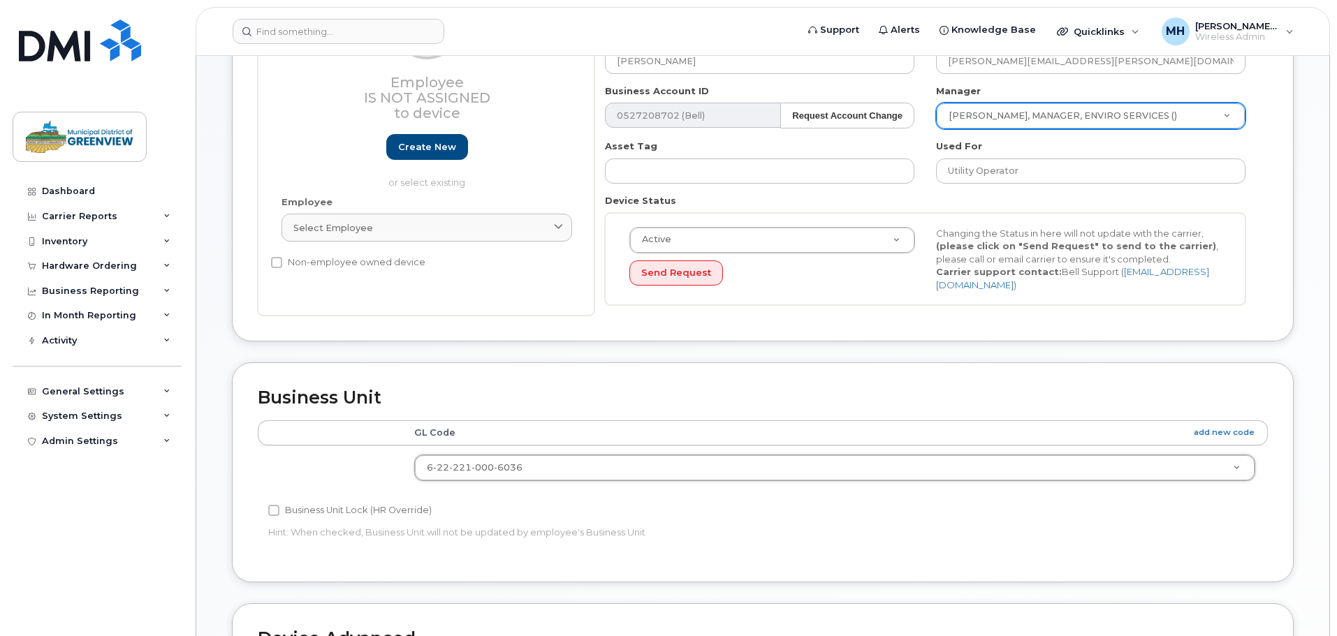
scroll to position [559, 0]
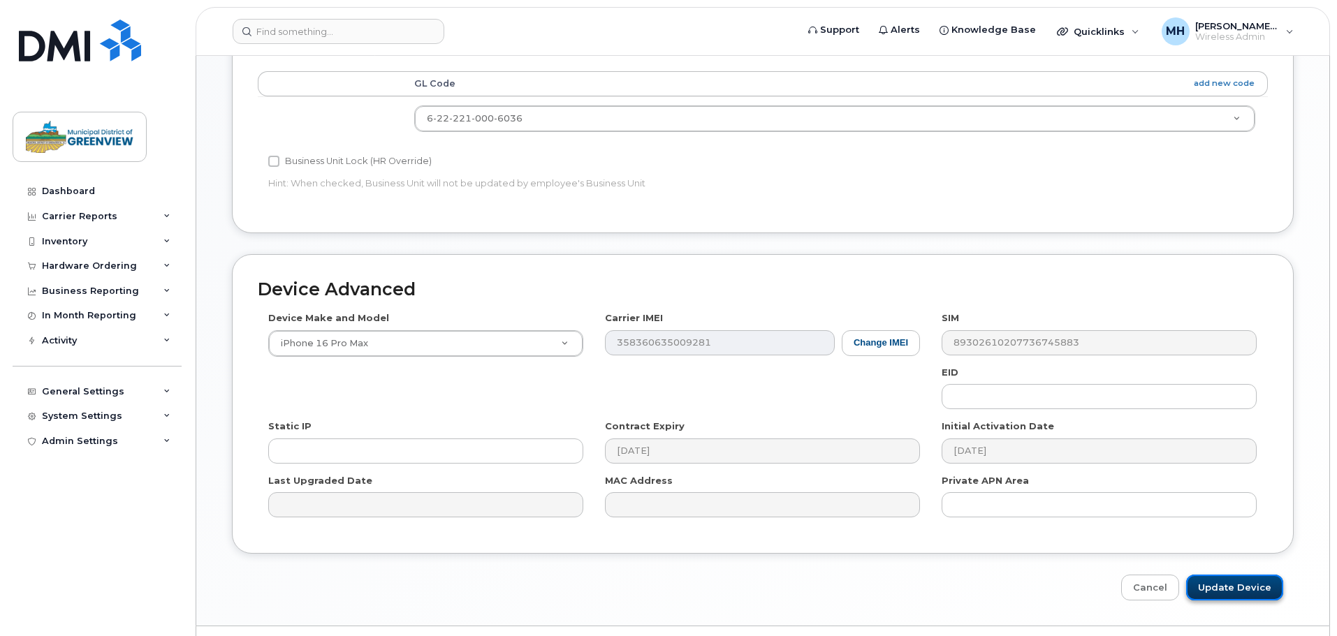
click at [1254, 581] on input "Update Device" at bounding box center [1234, 588] width 97 height 26
type input "Saving..."
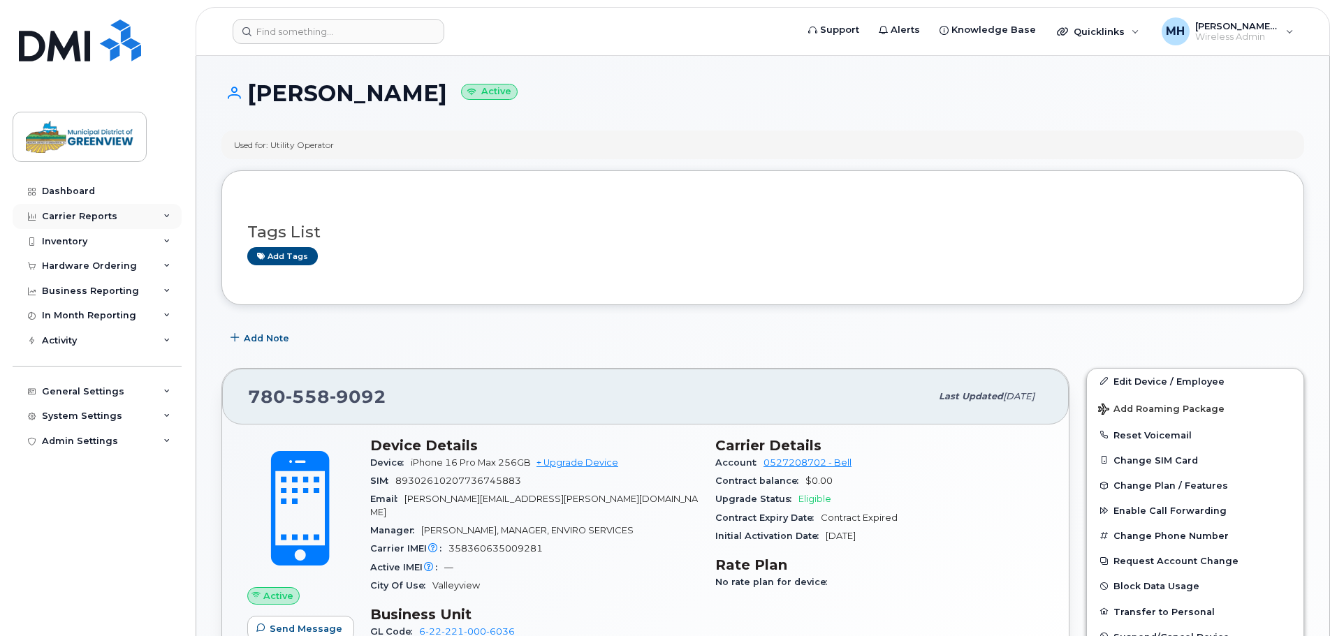
click at [142, 228] on div "Carrier Reports" at bounding box center [97, 216] width 169 height 25
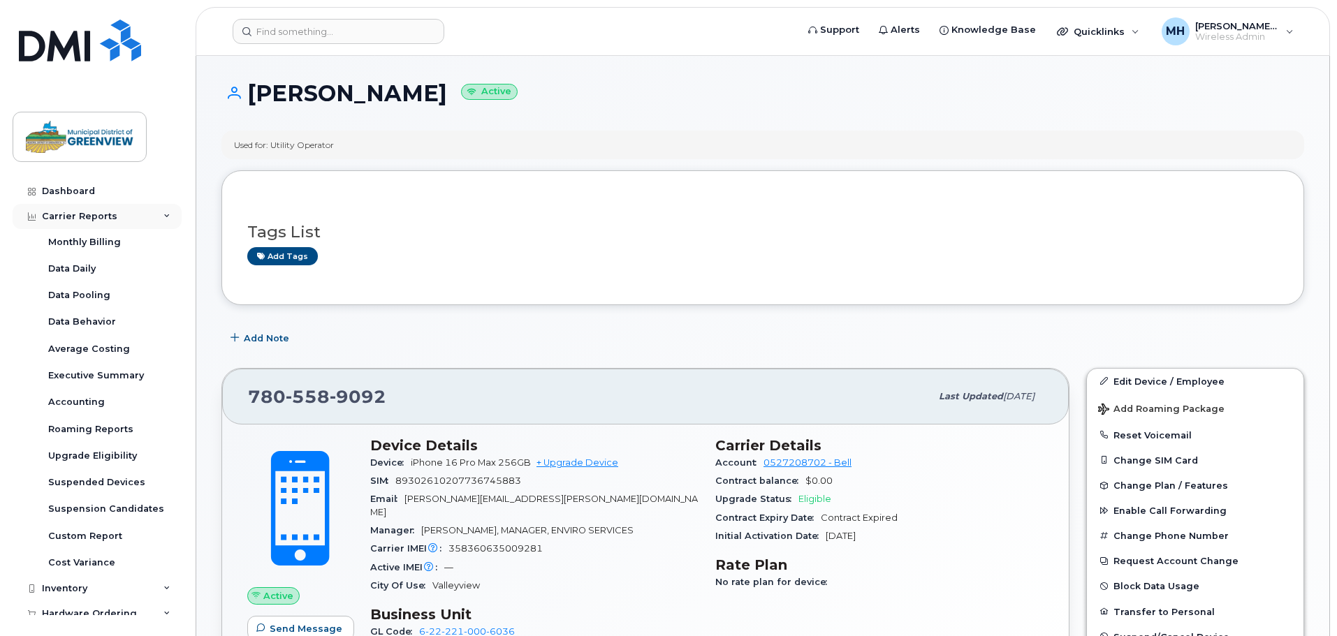
click at [141, 228] on div "Carrier Reports" at bounding box center [97, 216] width 169 height 25
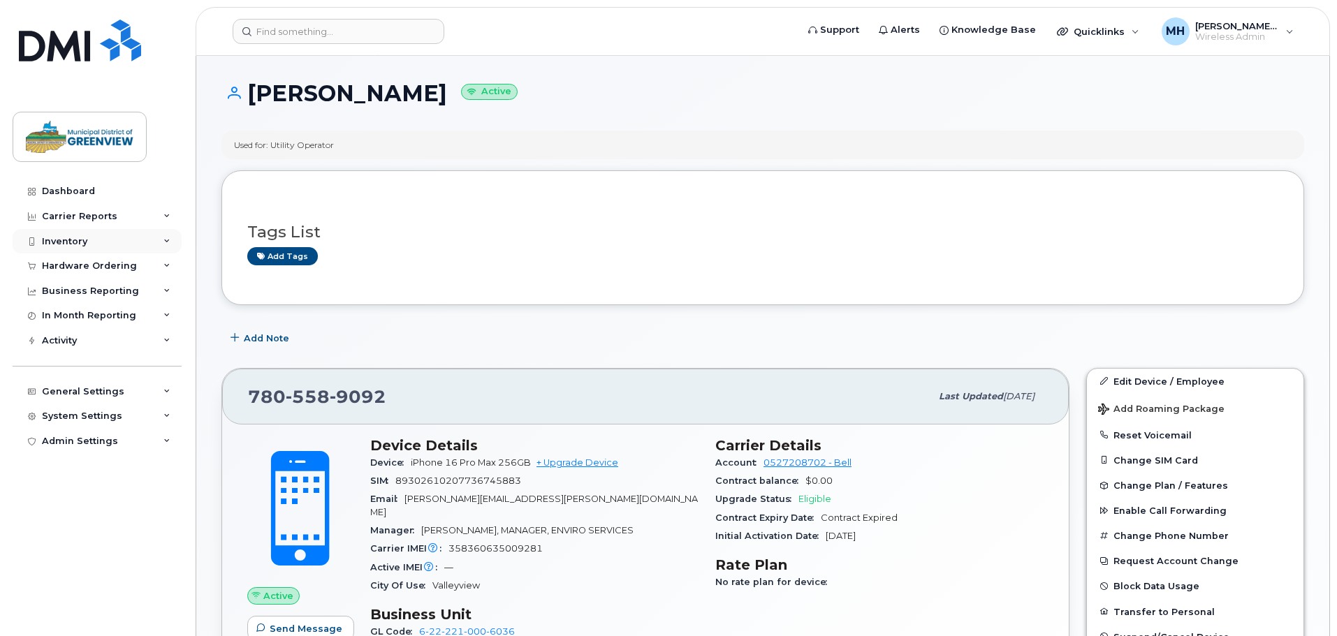
click at [143, 251] on div "Inventory" at bounding box center [97, 241] width 169 height 25
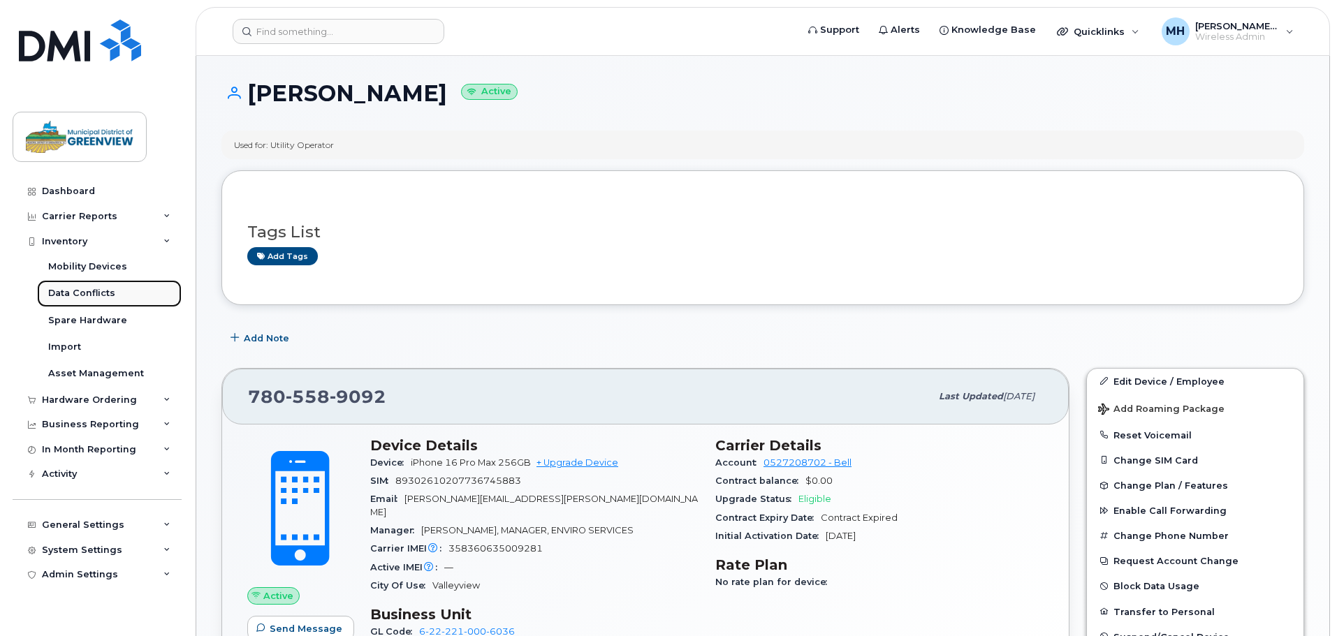
click at [144, 300] on link "Data Conflicts" at bounding box center [109, 293] width 145 height 27
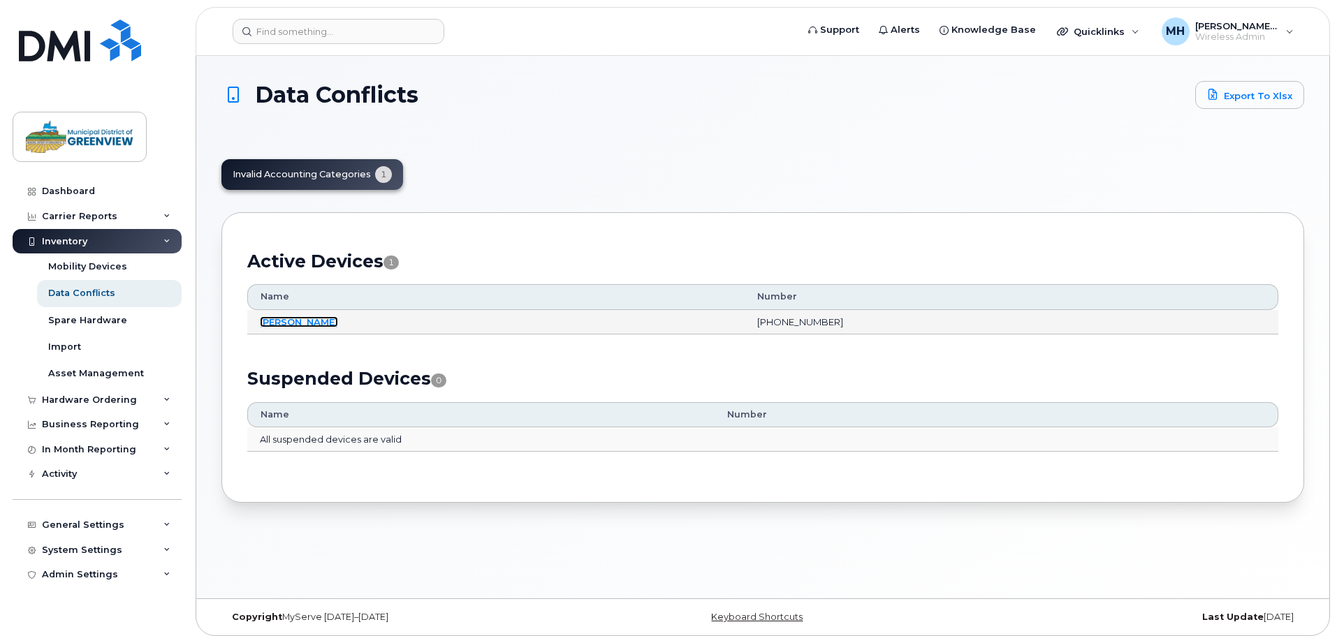
click at [312, 321] on link "[PERSON_NAME]" at bounding box center [299, 321] width 78 height 11
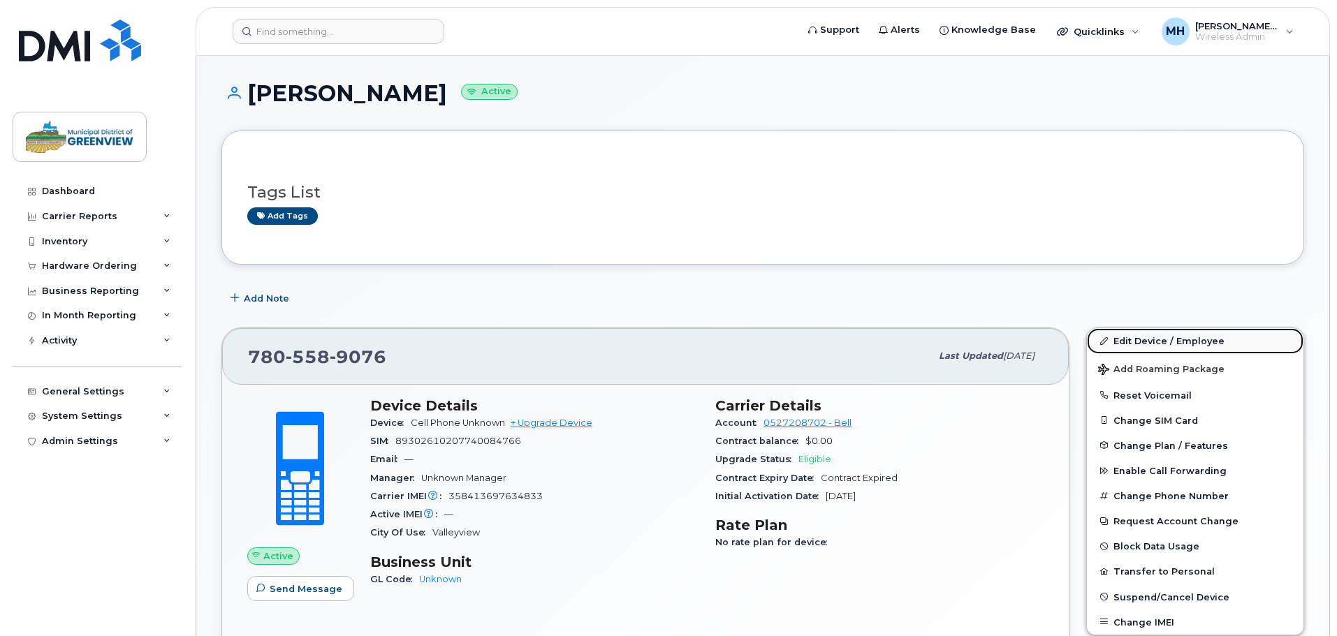
drag, startPoint x: 1210, startPoint y: 337, endPoint x: 1201, endPoint y: 337, distance: 9.1
click at [1210, 337] on link "Edit Device / Employee" at bounding box center [1195, 340] width 217 height 25
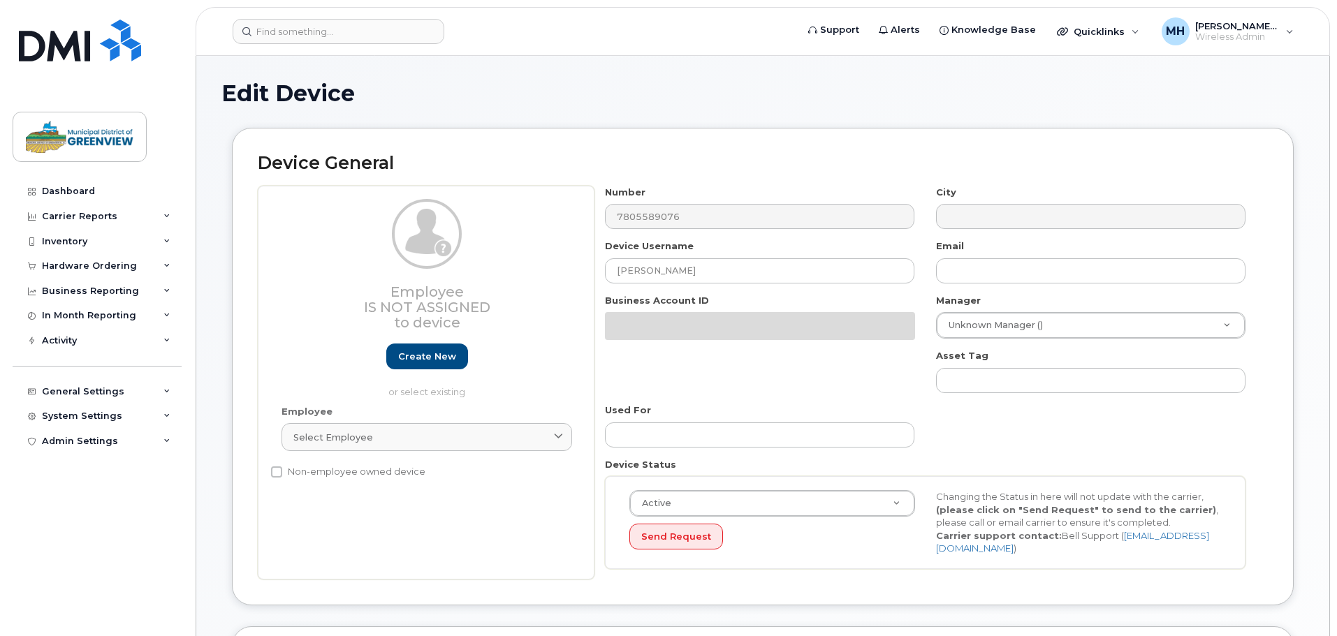
select select "3666137"
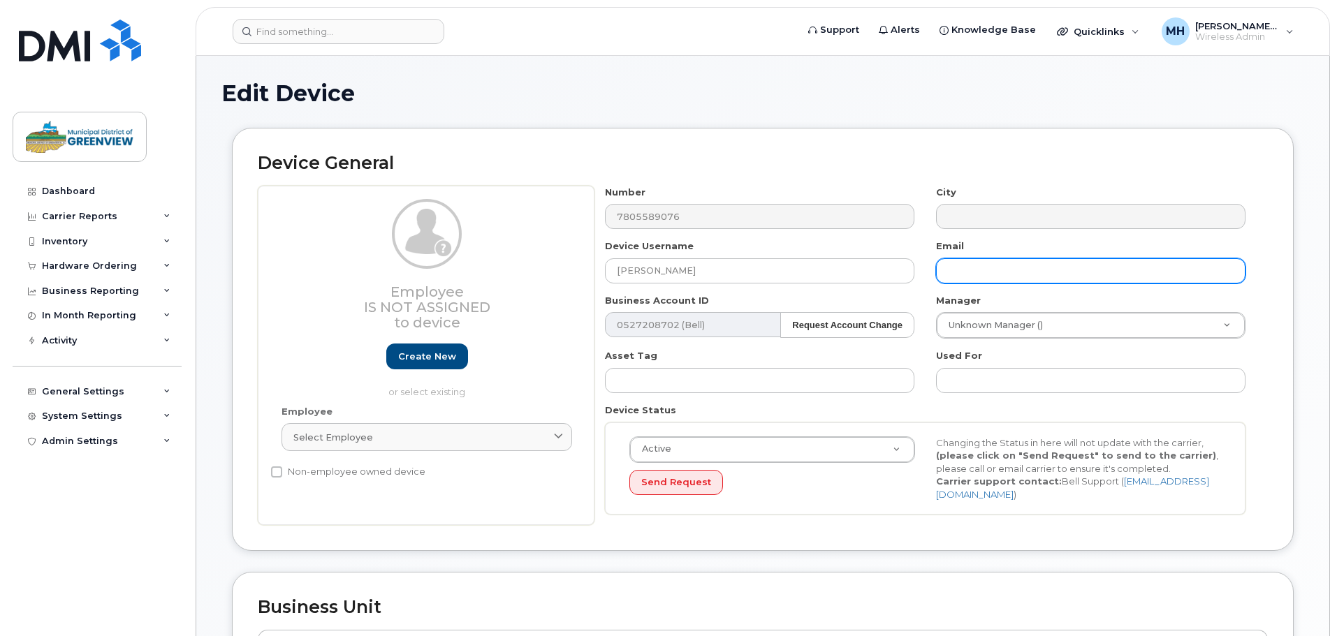
click at [993, 268] on input "text" at bounding box center [1090, 270] width 309 height 25
paste input "[PERSON_NAME][EMAIL_ADDRESS][DOMAIN_NAME]"
type input "[PERSON_NAME][EMAIL_ADDRESS][DOMAIN_NAME]"
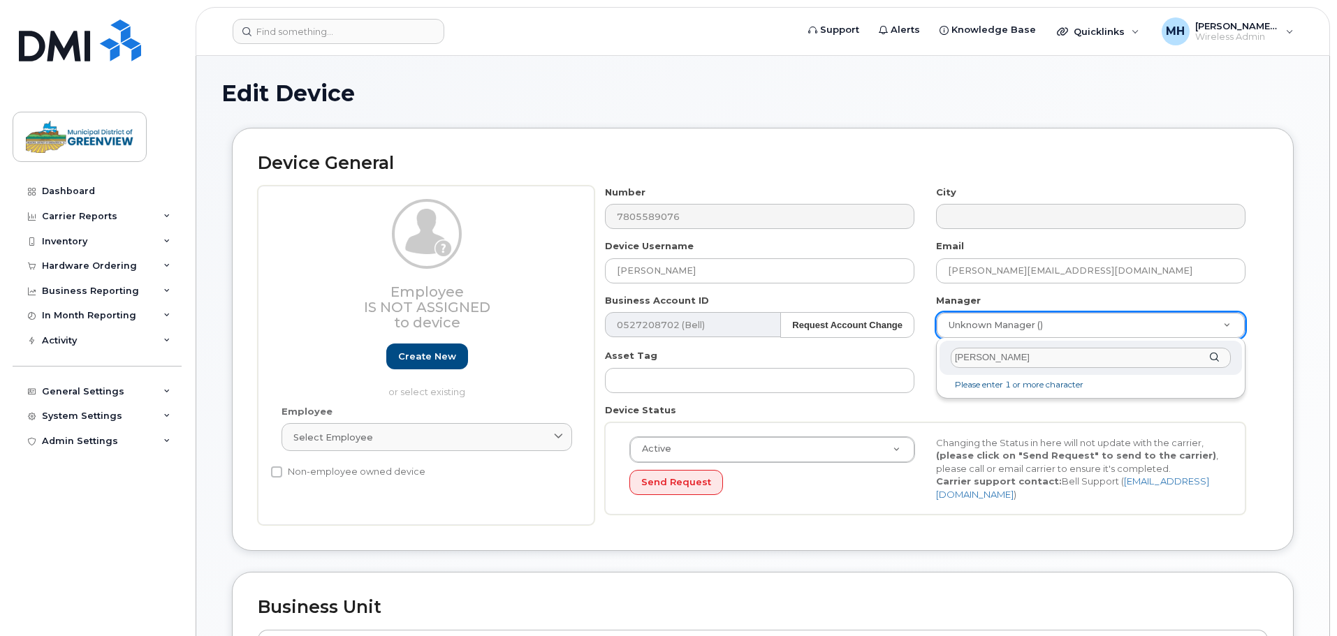
type input "josh"
type input "1329142"
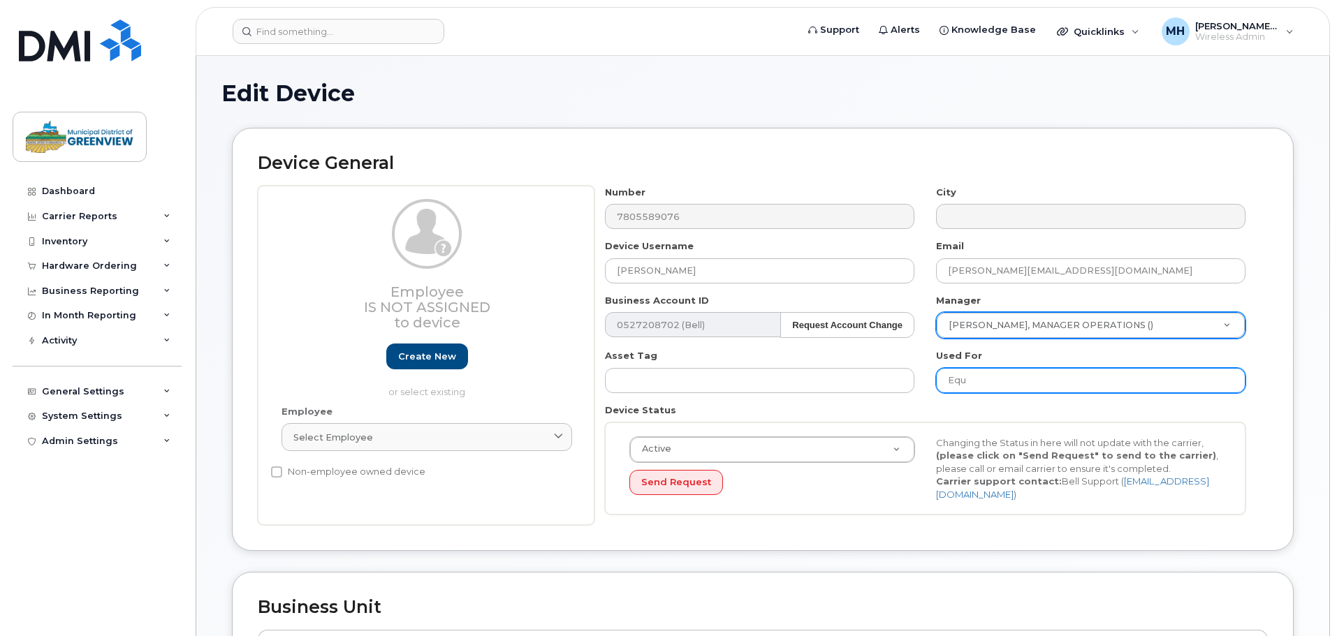
type input "Equipment Operator"
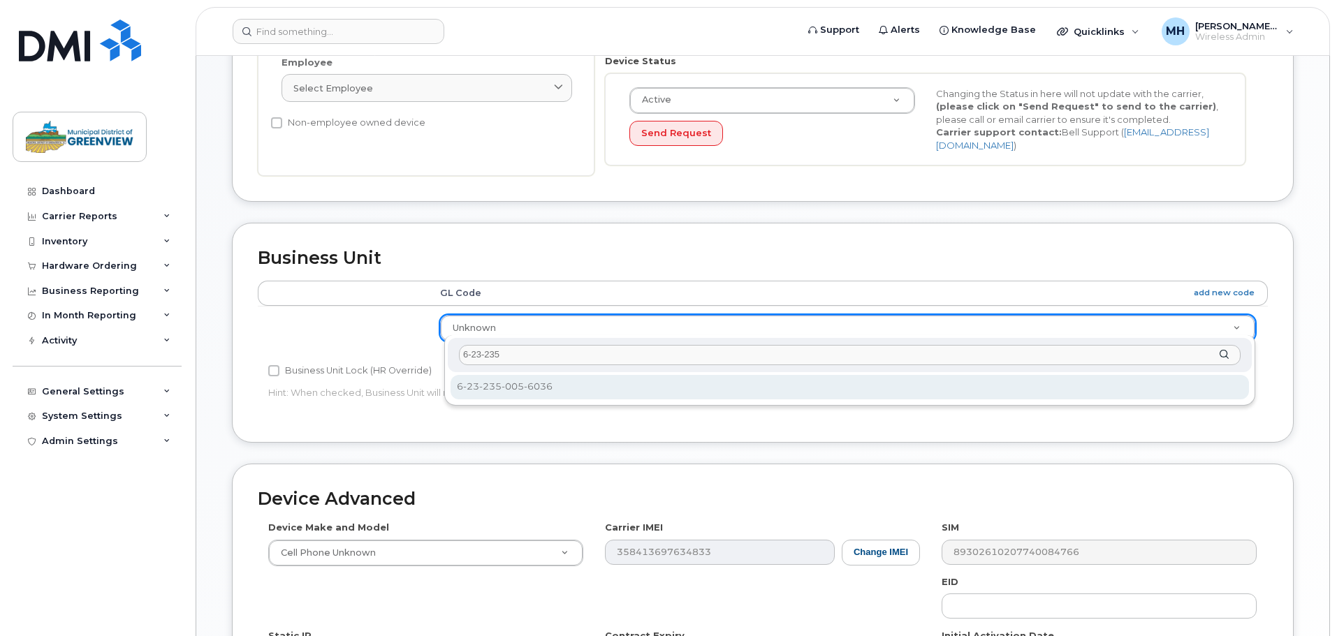
type input "6-23-235"
select select "3666154"
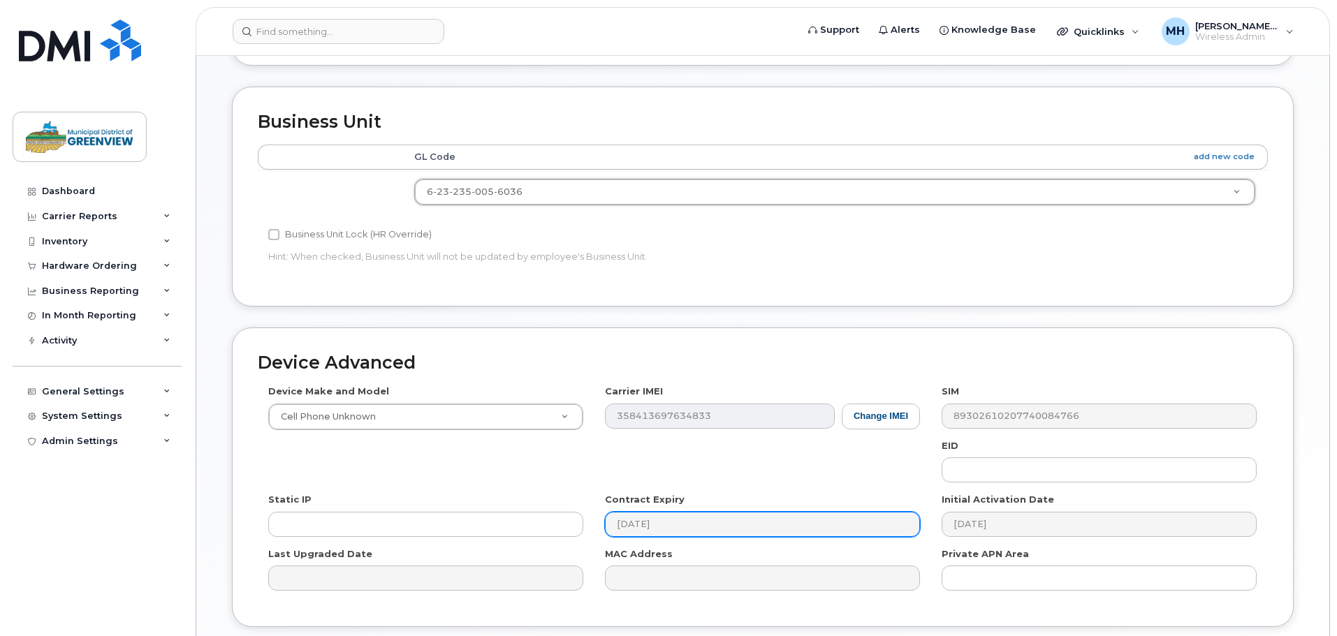
scroll to position [587, 0]
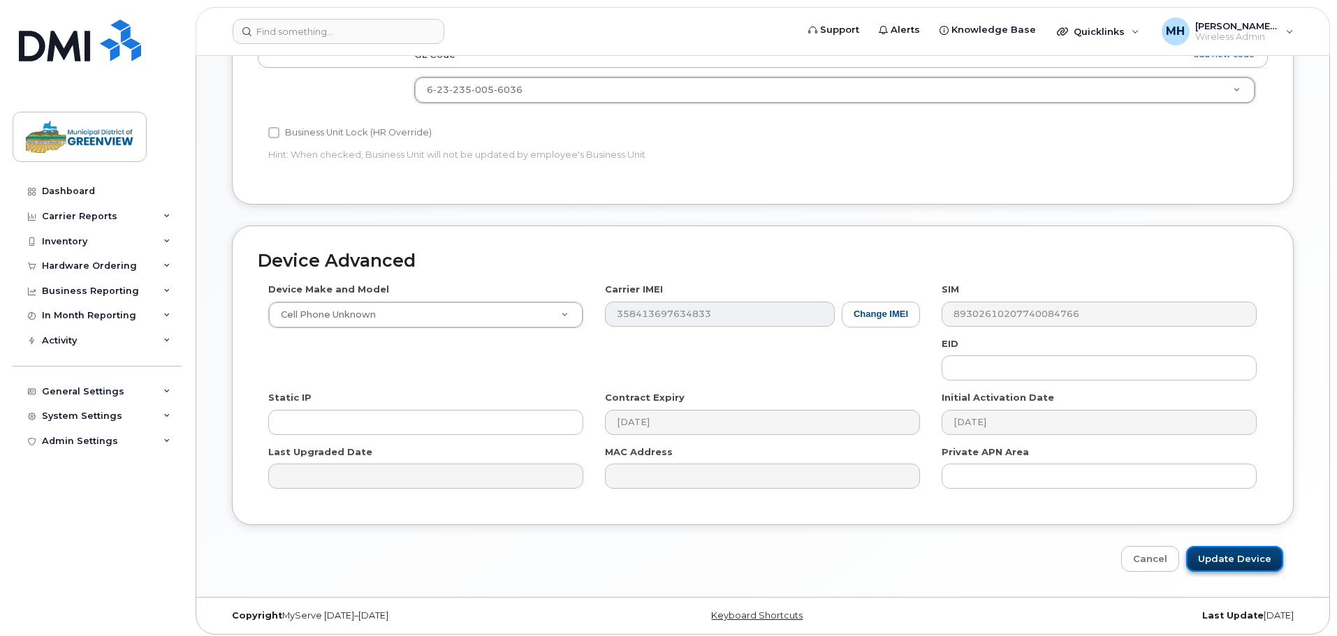
click at [1257, 550] on input "Update Device" at bounding box center [1234, 559] width 97 height 26
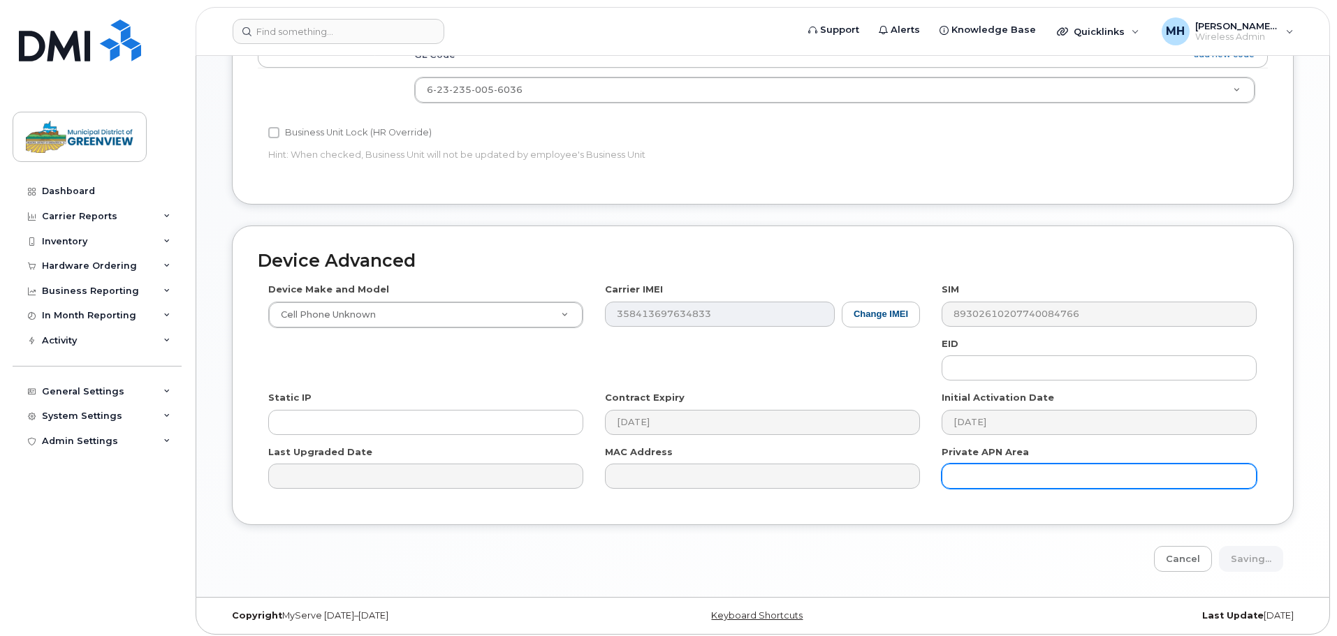
type input "Saving..."
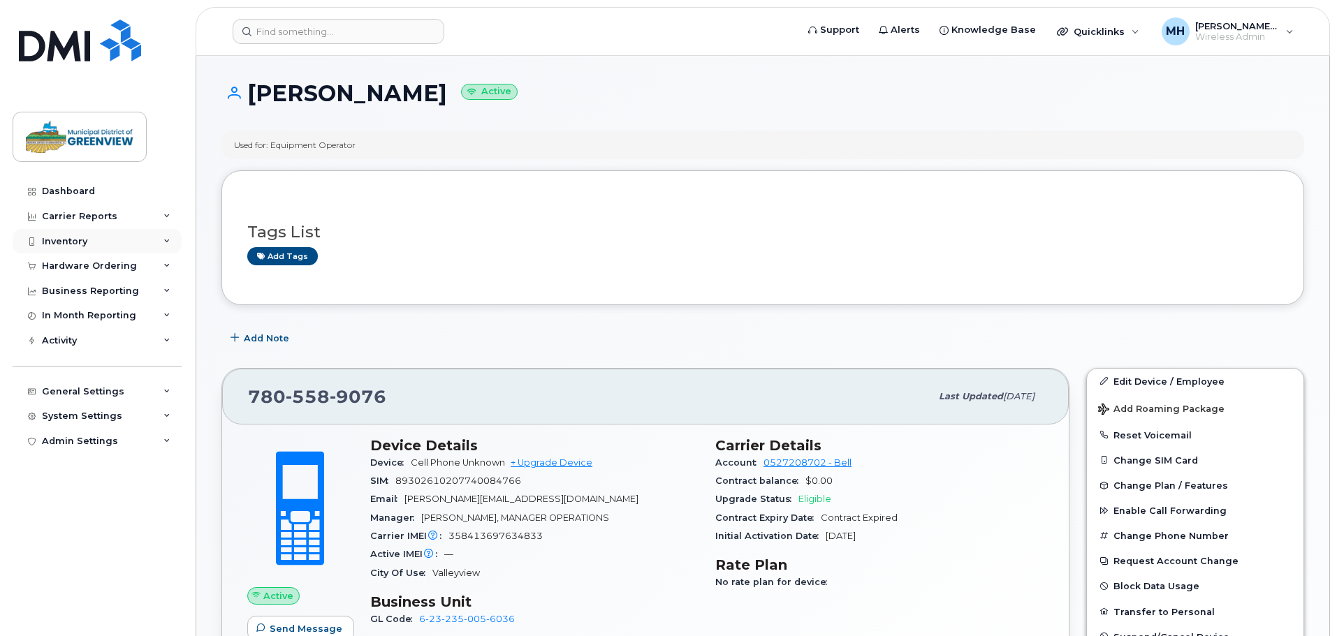
click at [103, 240] on div "Inventory" at bounding box center [97, 241] width 169 height 25
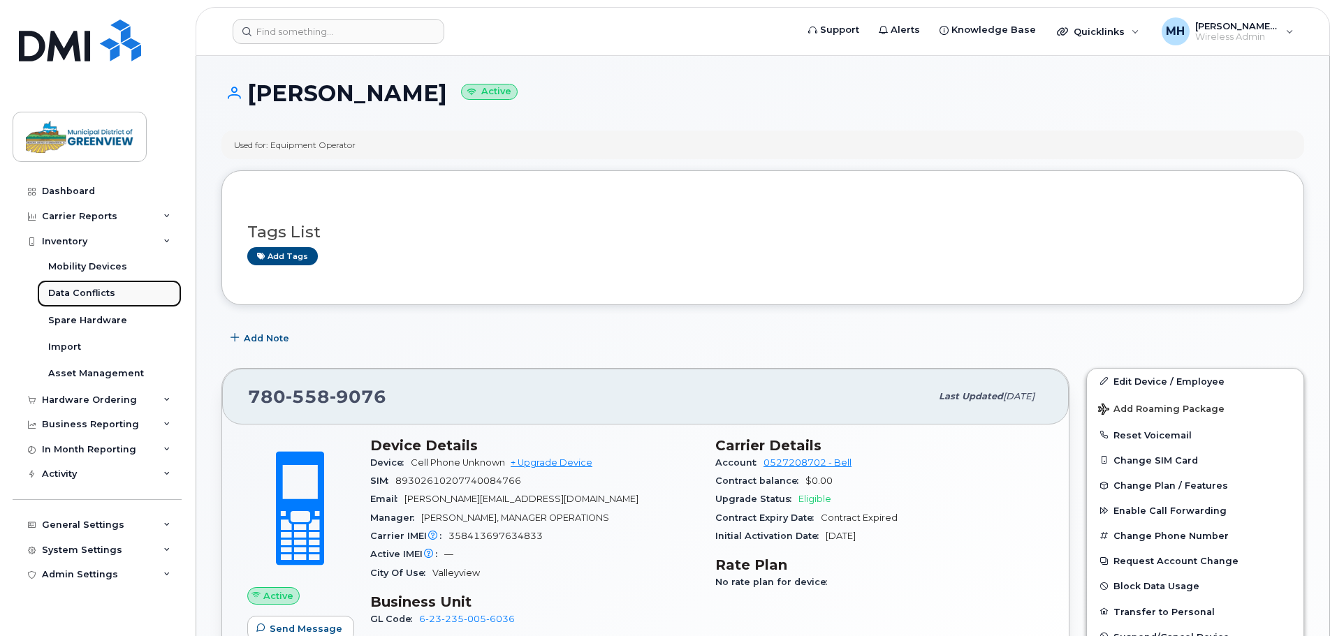
click at [105, 282] on link "Data Conflicts" at bounding box center [109, 293] width 145 height 27
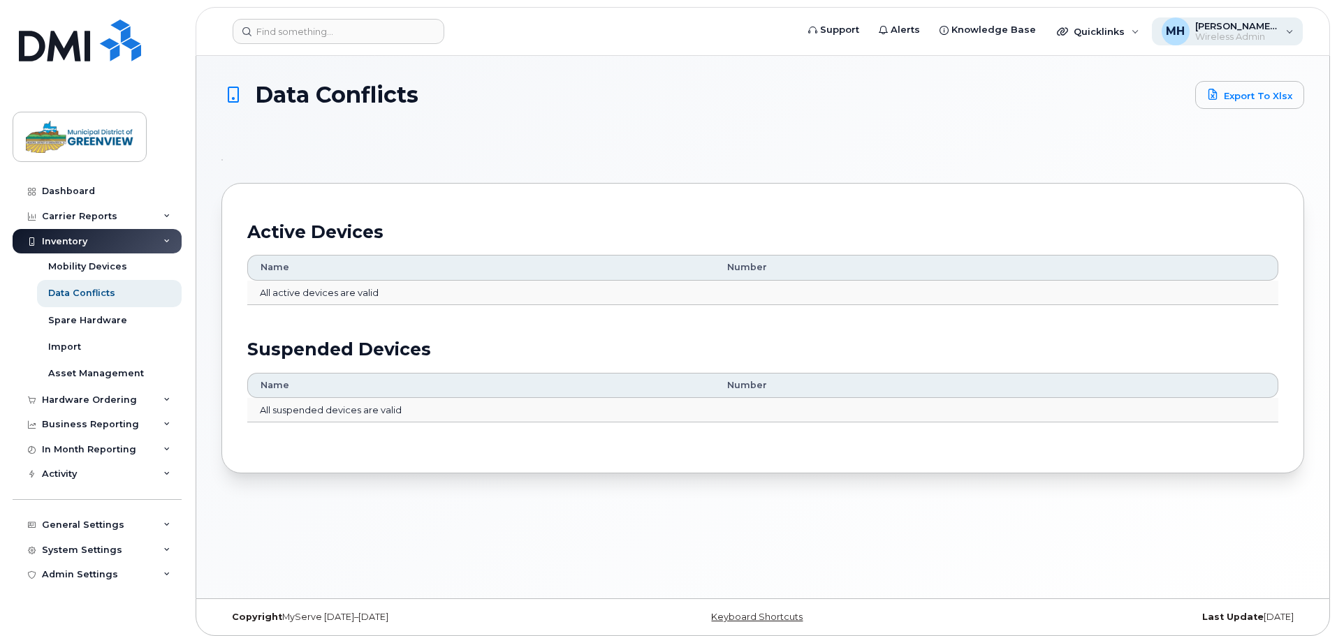
click at [1294, 31] on div "[PERSON_NAME] [PERSON_NAME] Wireless Admin" at bounding box center [1228, 31] width 152 height 28
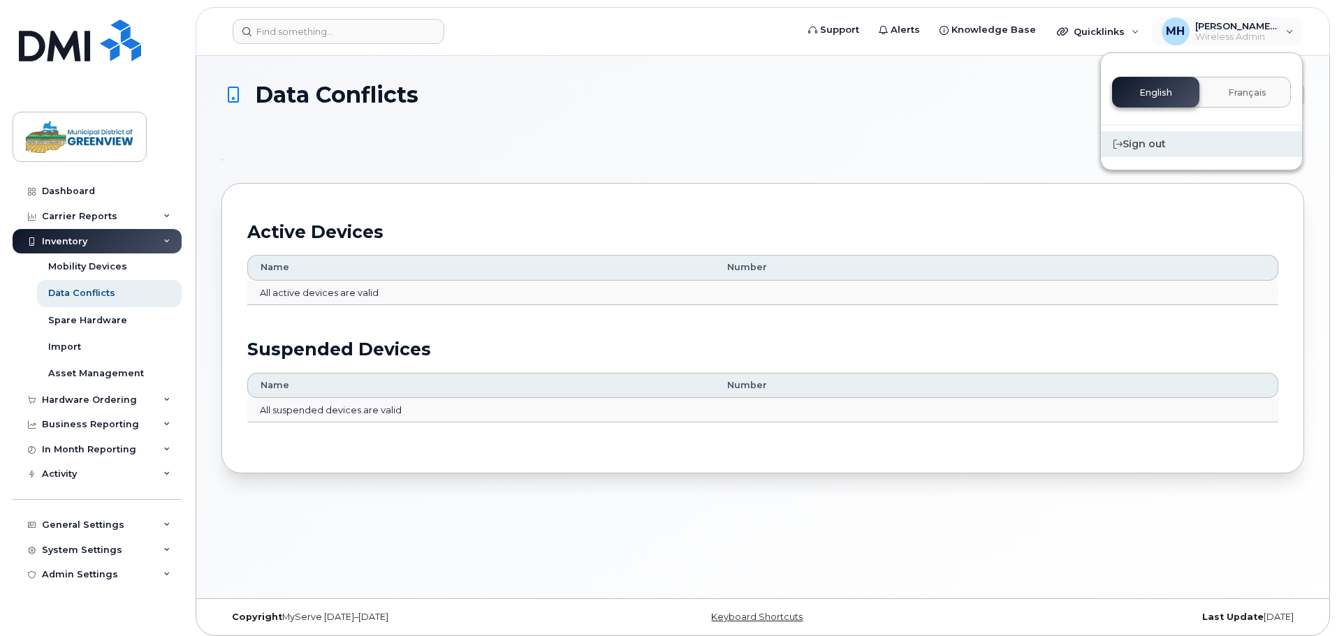
click at [1167, 152] on div "Sign out" at bounding box center [1201, 144] width 201 height 26
